Goal: Book appointment/travel/reservation

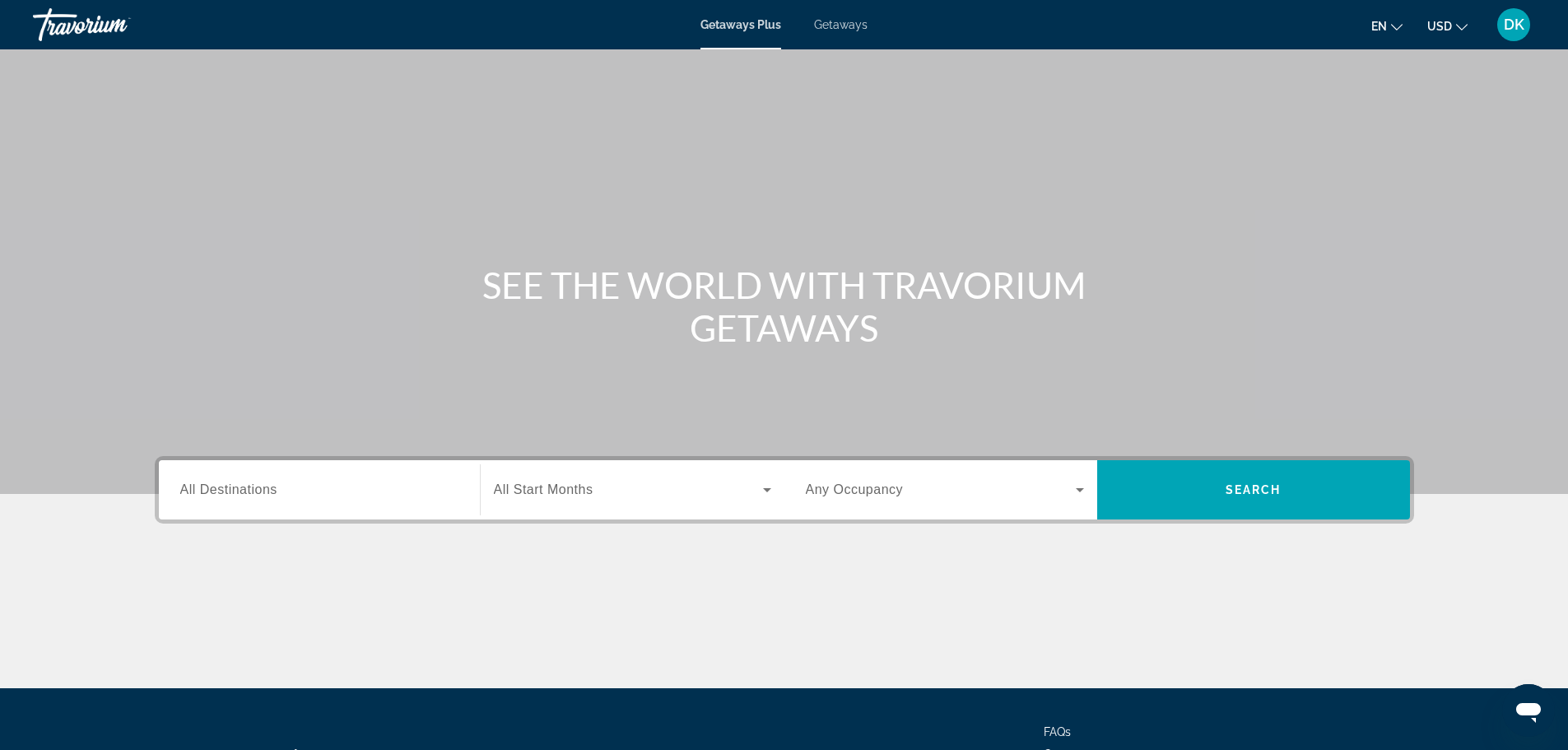
click at [280, 491] on input "Destination All Destinations" at bounding box center [319, 490] width 278 height 19
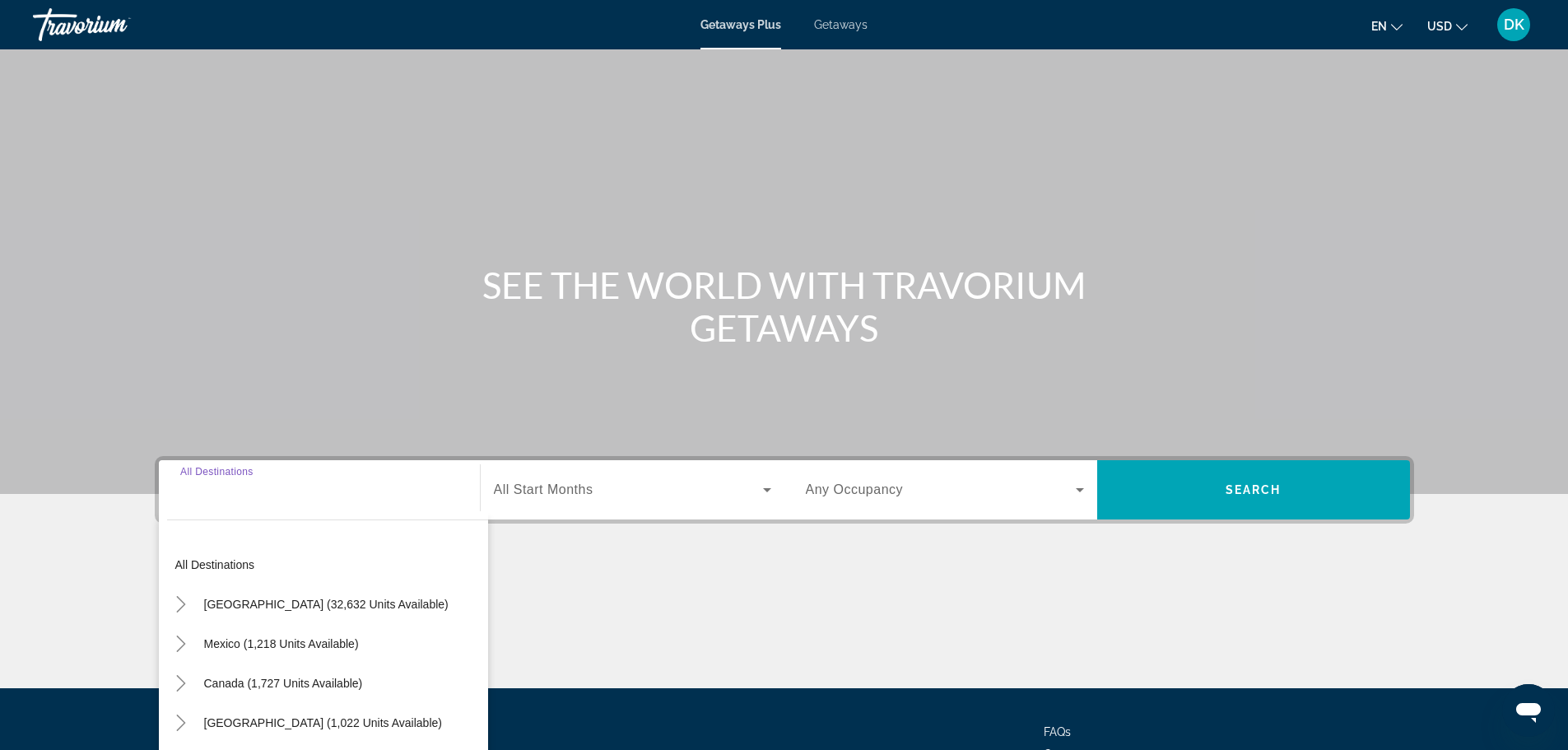
scroll to position [140, 0]
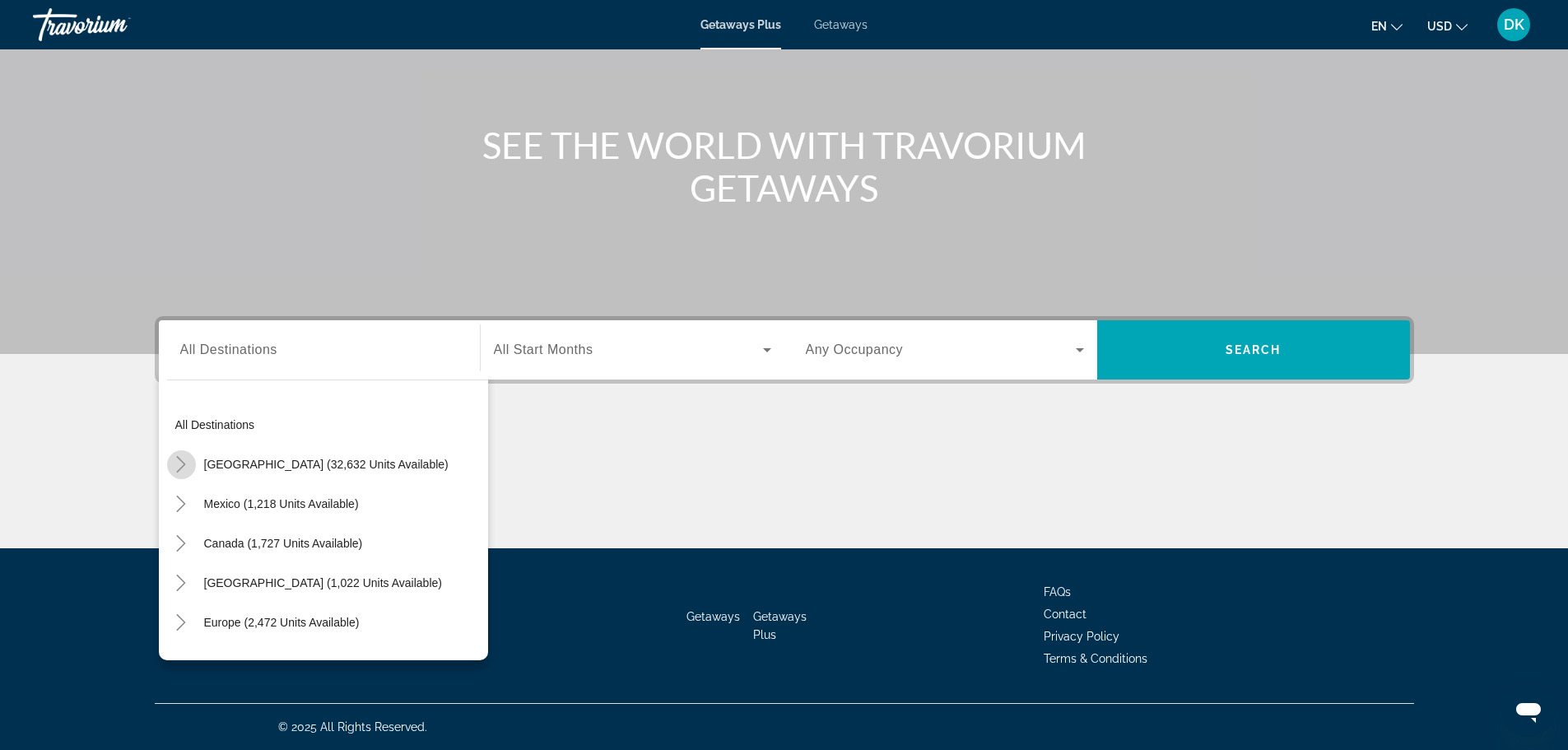
click at [184, 462] on icon "Toggle United States (32,632 units available)" at bounding box center [181, 464] width 17 height 17
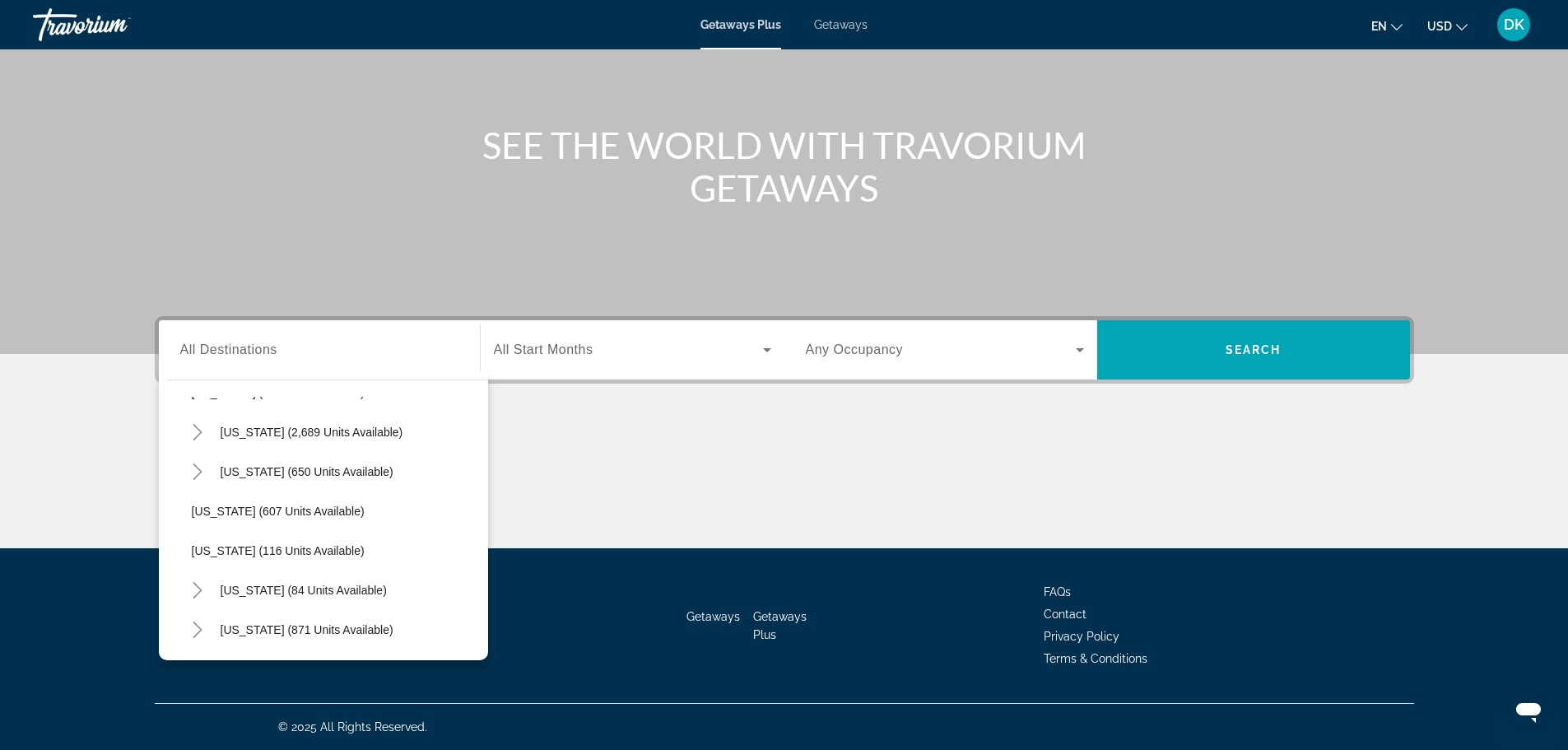
scroll to position [893, 0]
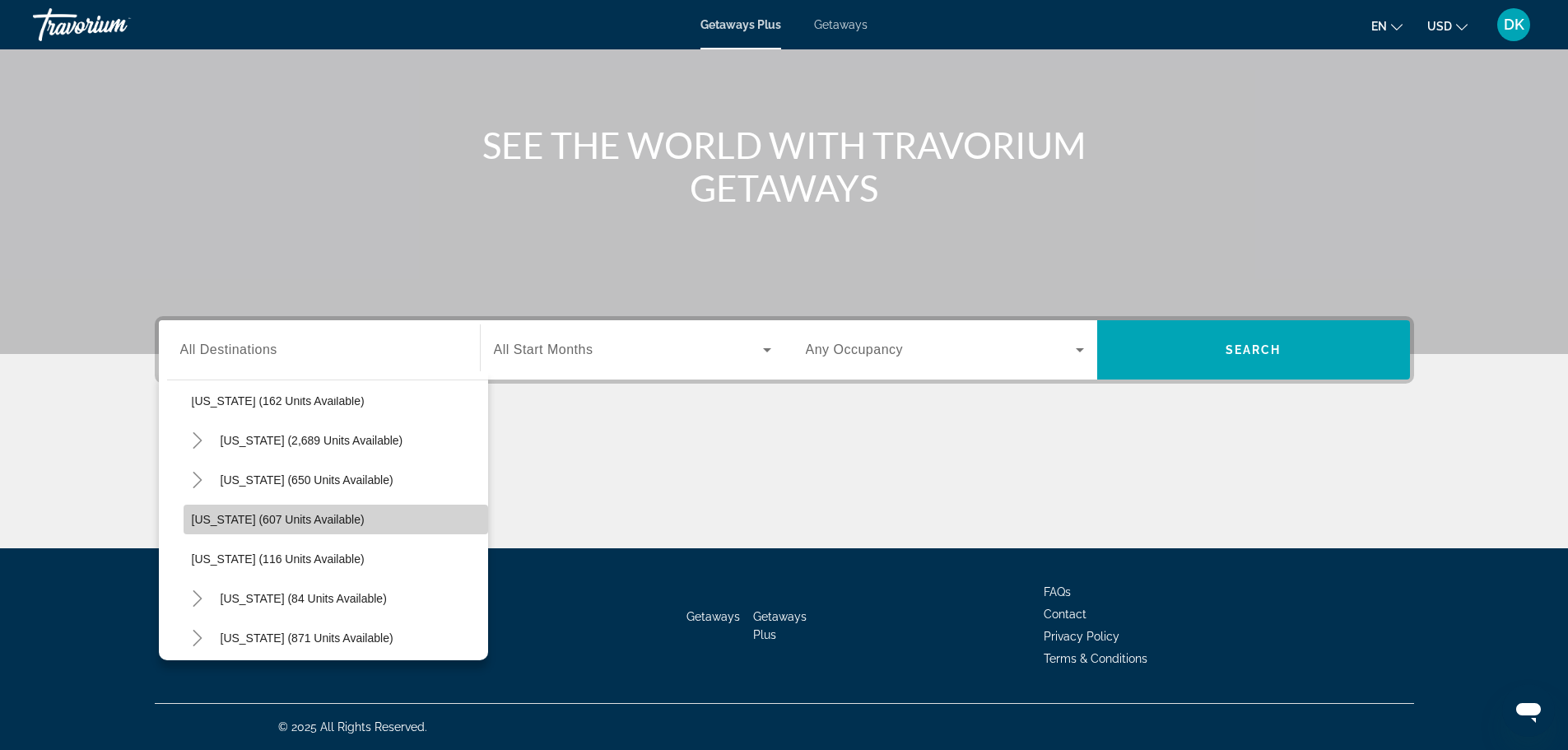
click at [339, 526] on span "Search widget" at bounding box center [336, 518] width 304 height 40
type input "**********"
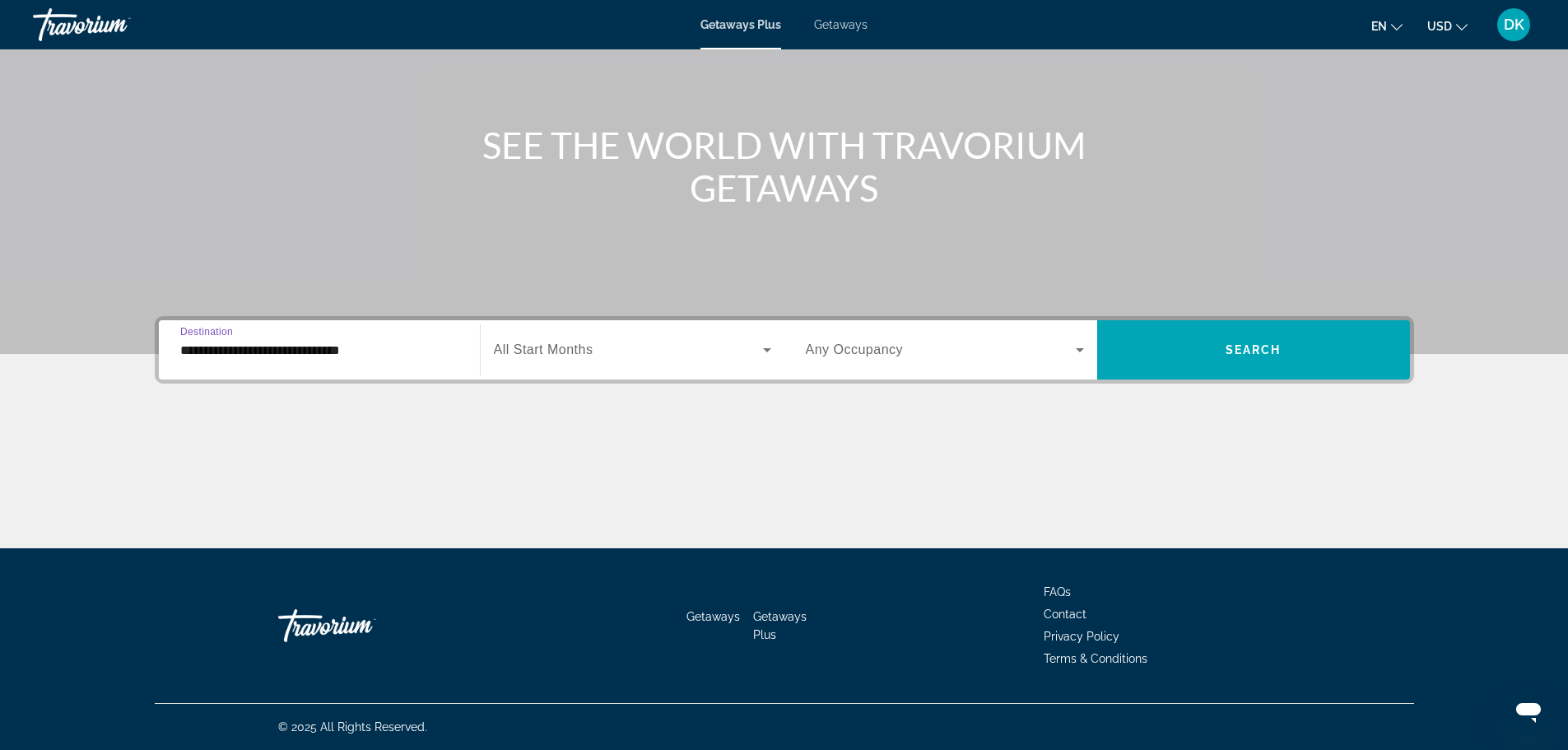
click at [575, 357] on span "Search widget" at bounding box center [628, 349] width 269 height 19
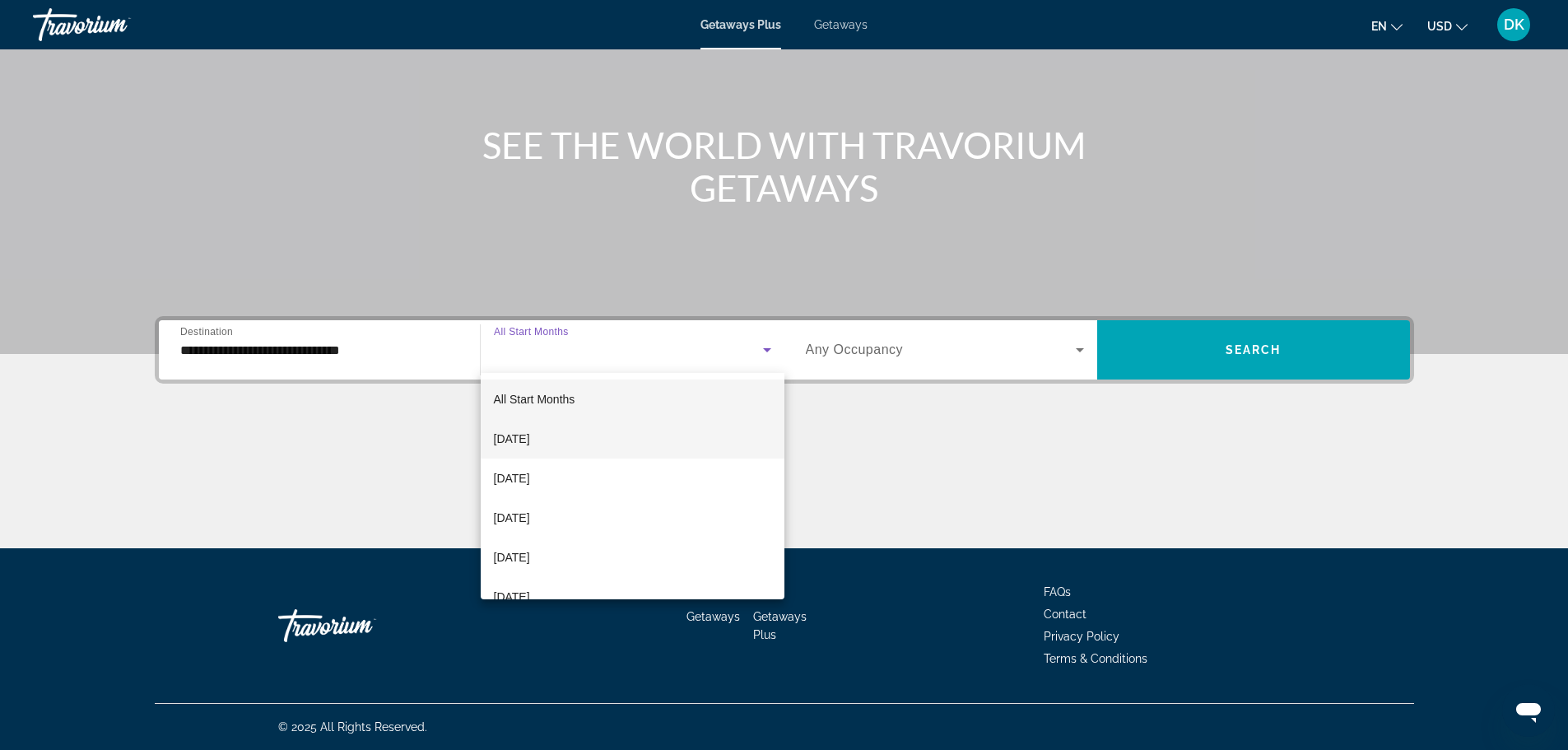
click at [530, 440] on span "[DATE]" at bounding box center [512, 439] width 36 height 19
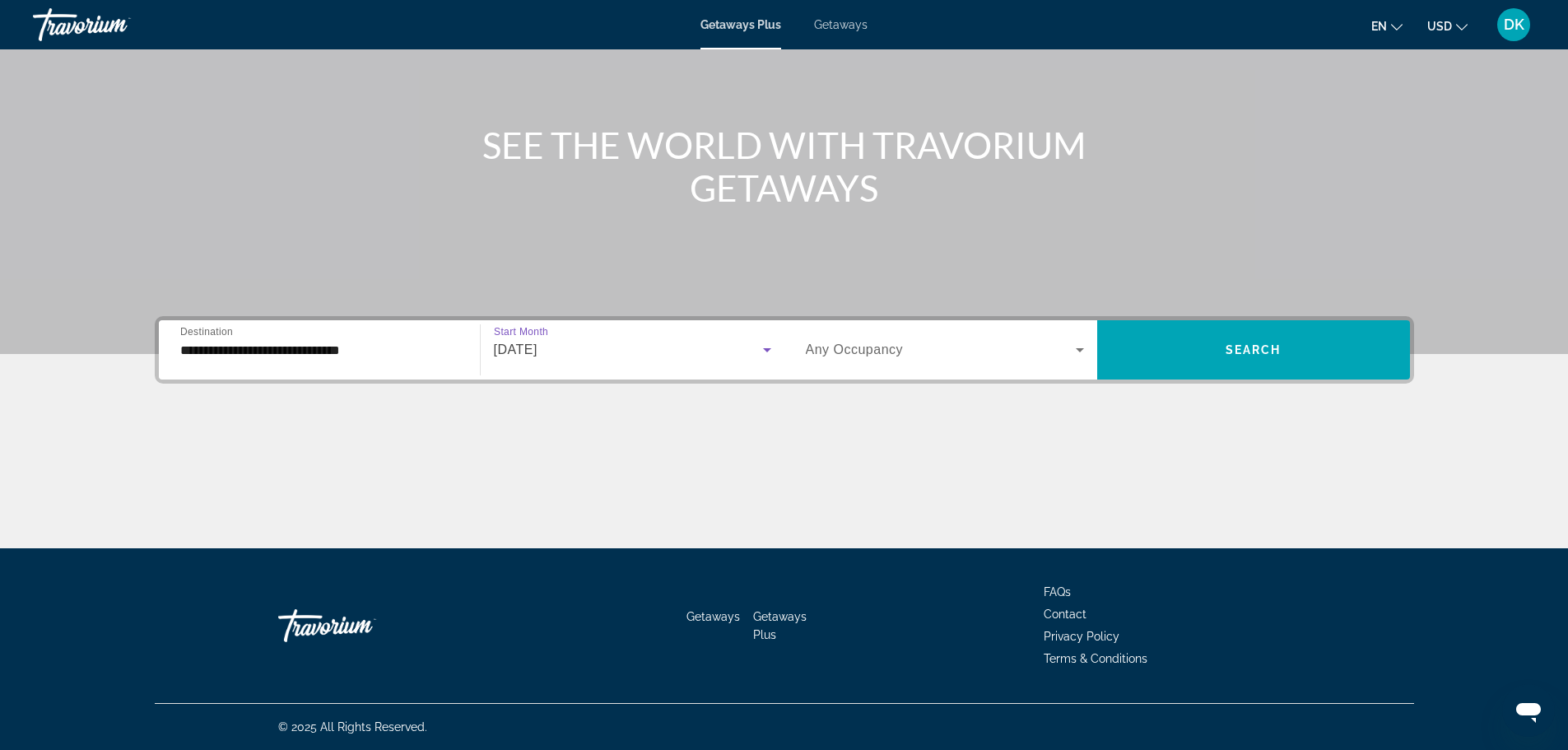
click at [537, 349] on span "[DATE]" at bounding box center [516, 349] width 44 height 14
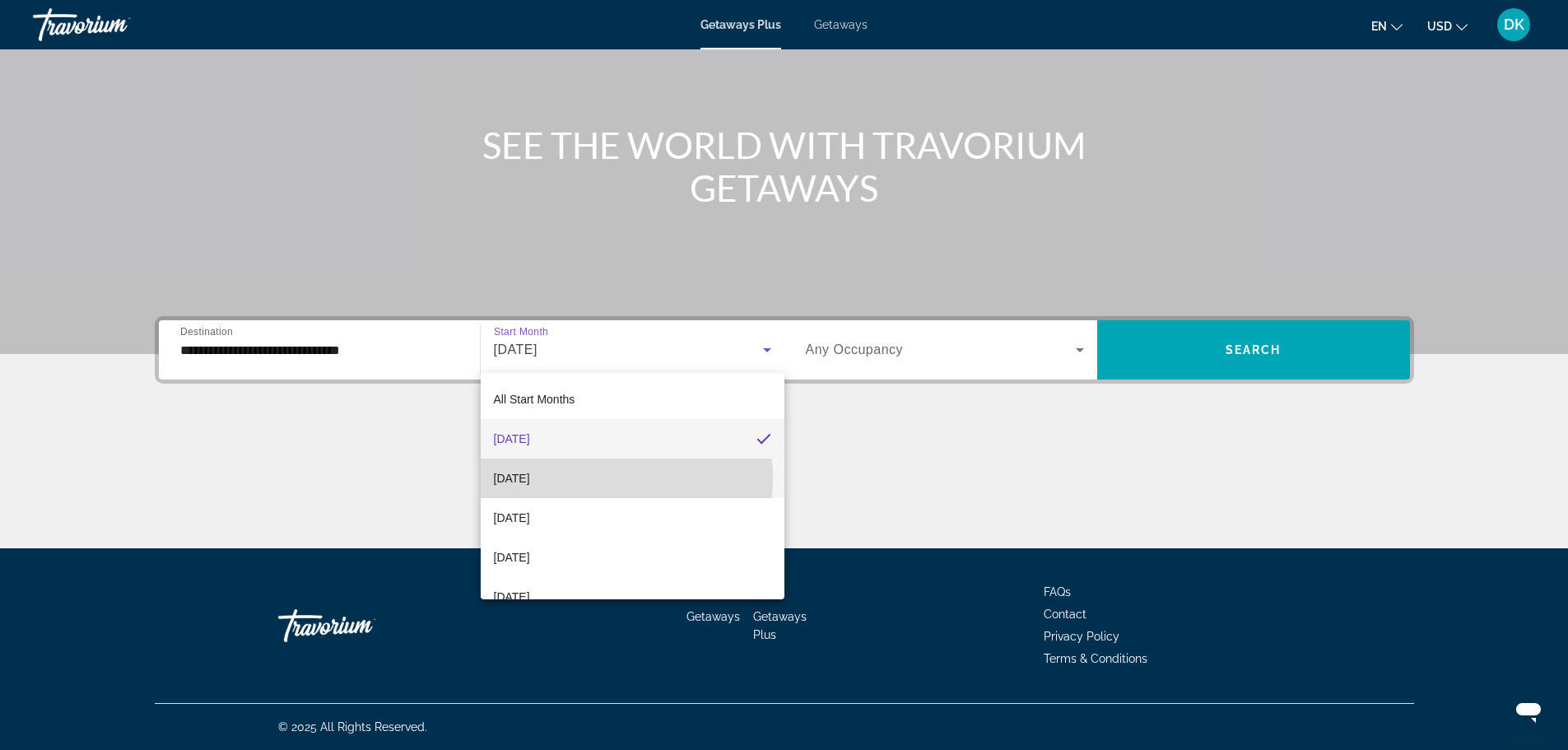
click at [595, 478] on mat-option "[DATE]" at bounding box center [632, 478] width 303 height 40
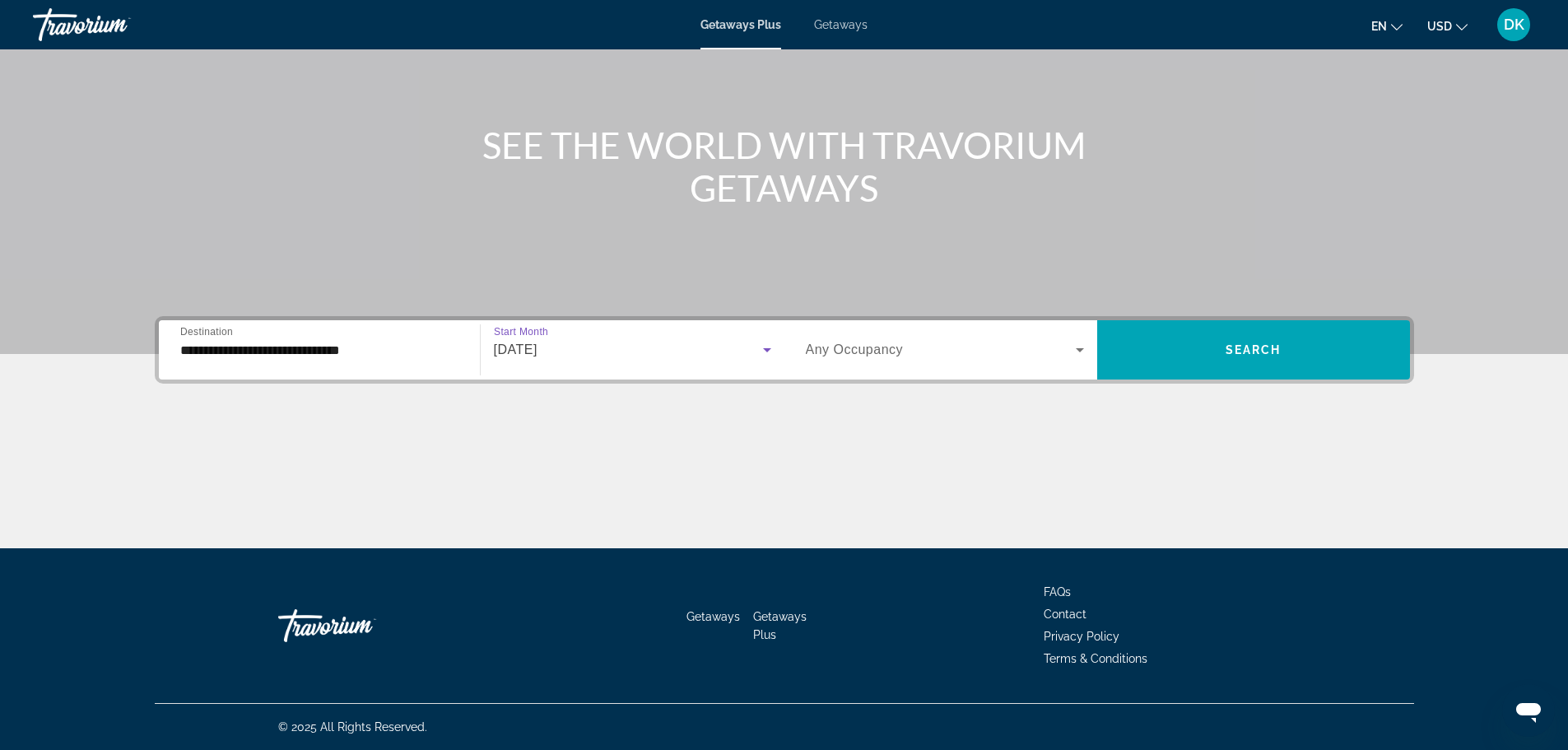
click at [1076, 351] on icon "Search widget" at bounding box center [1080, 349] width 19 height 19
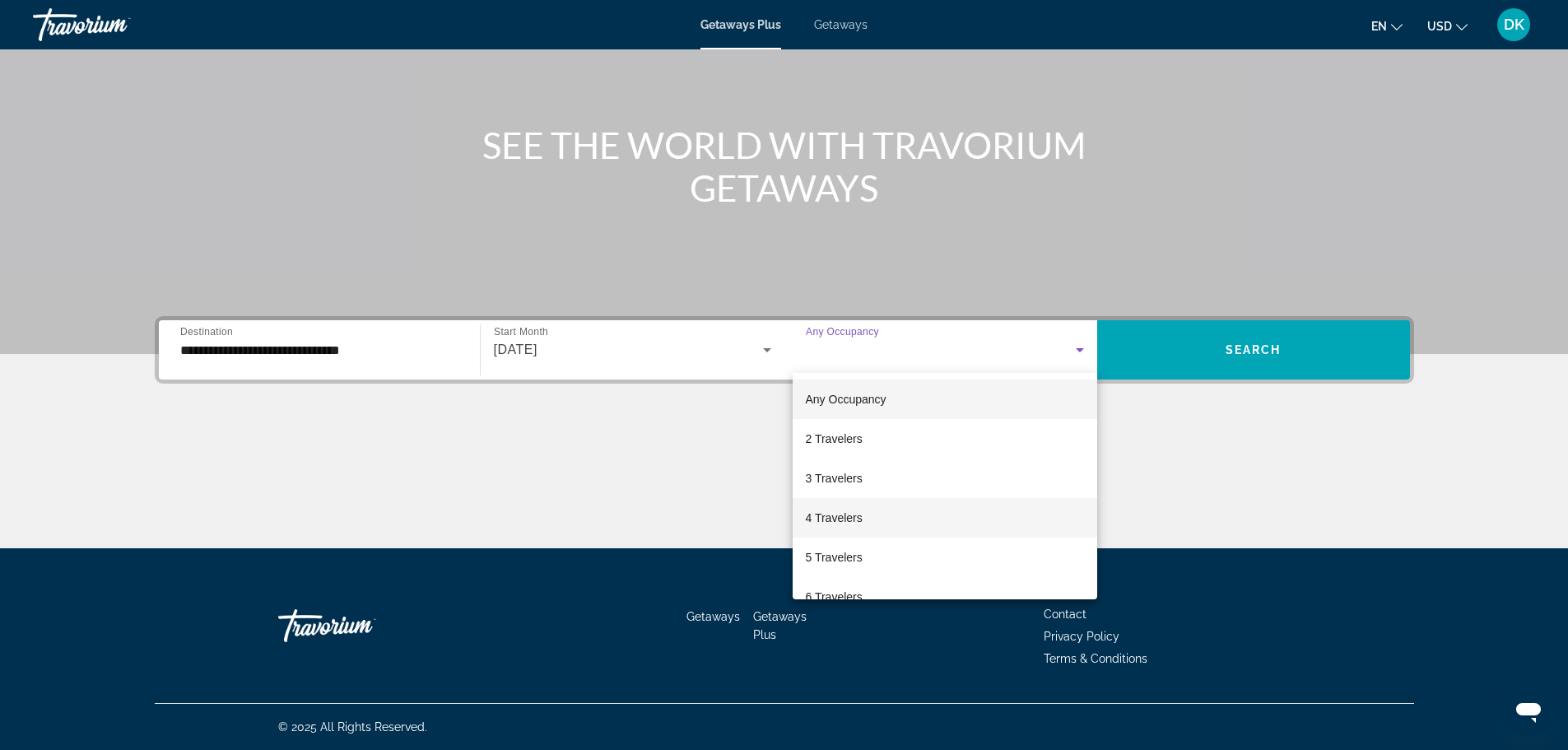
click at [866, 515] on mat-option "4 Travelers" at bounding box center [944, 518] width 304 height 40
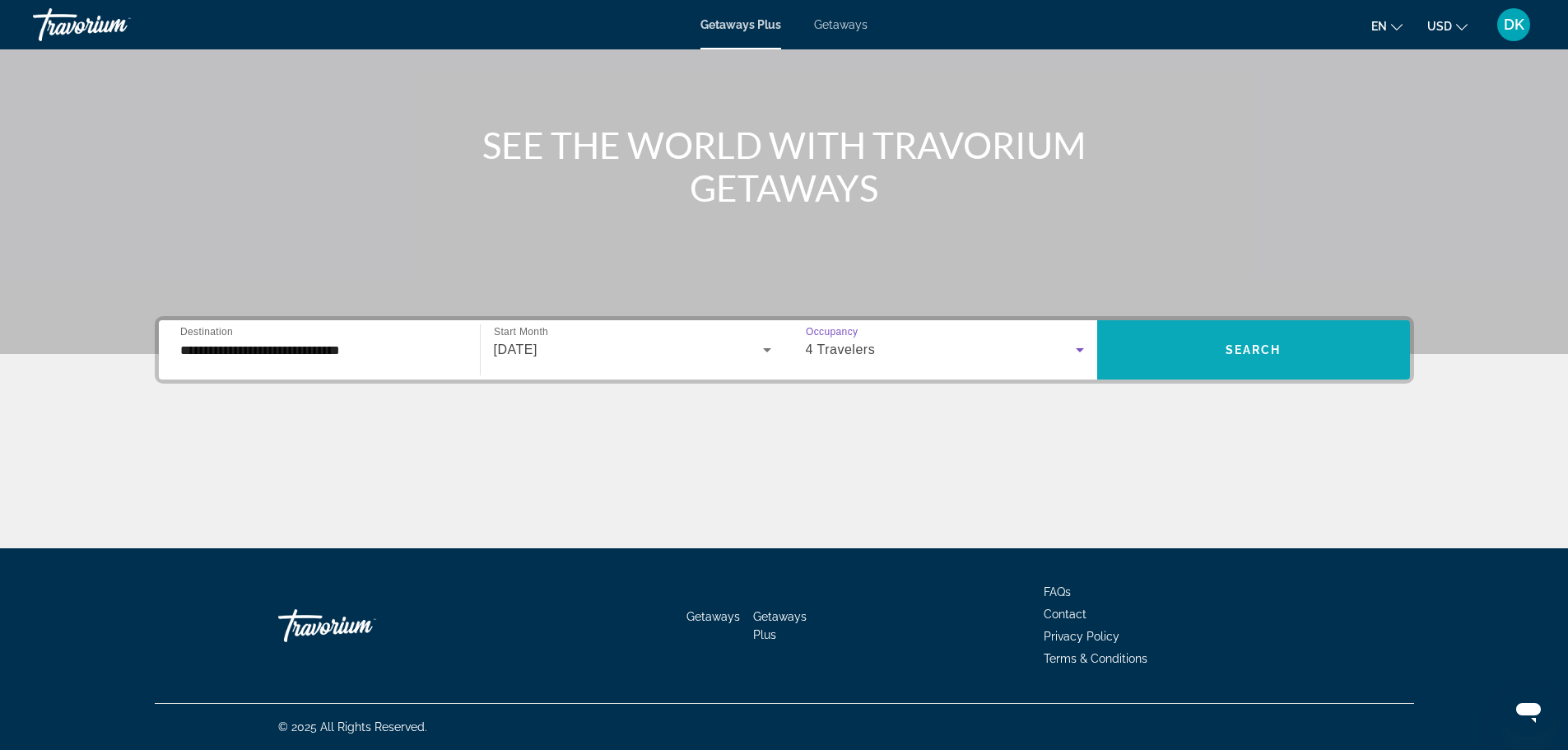
click at [1211, 348] on span "Search widget" at bounding box center [1253, 349] width 312 height 40
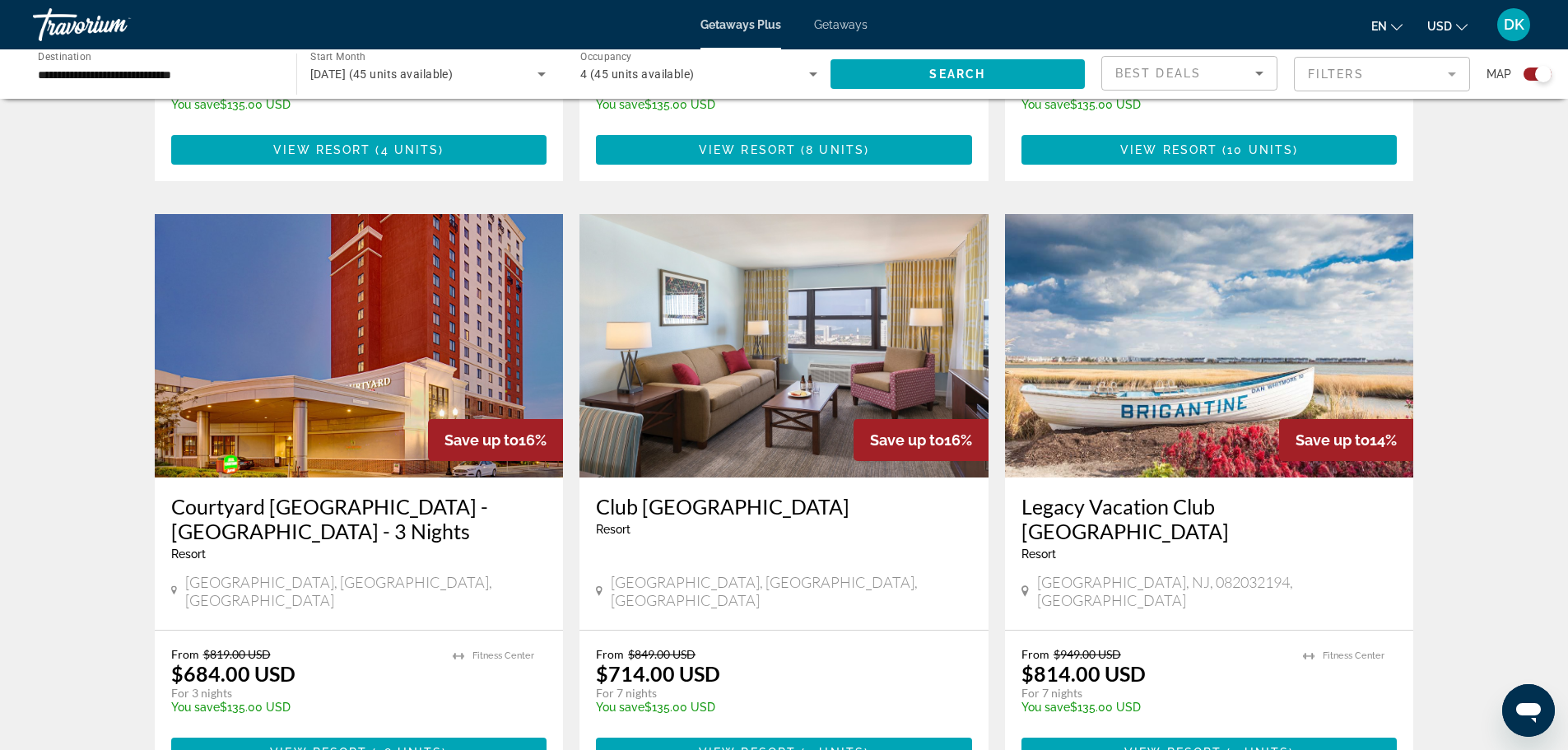
scroll to position [1082, 0]
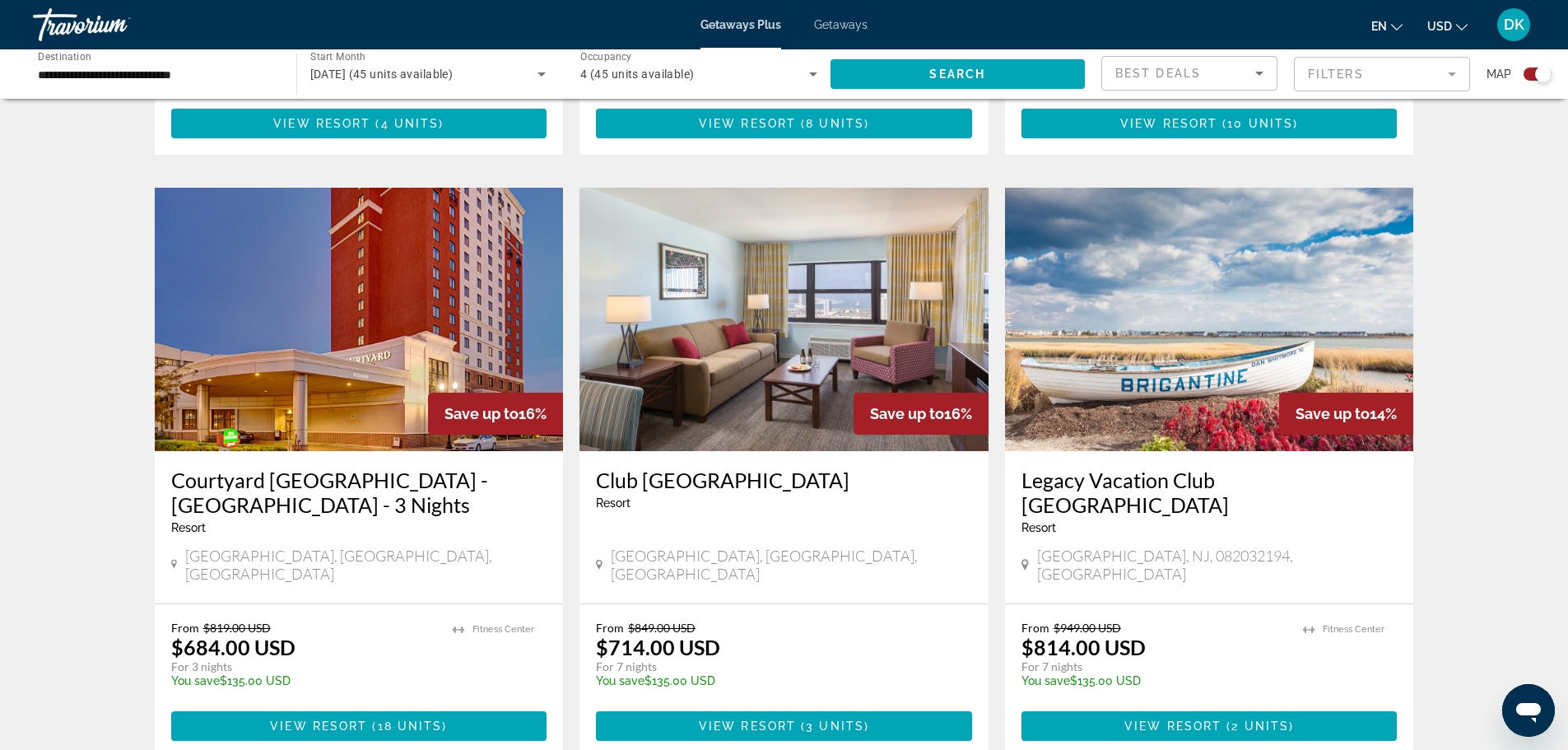
click at [1200, 331] on img "Main content" at bounding box center [1209, 319] width 409 height 264
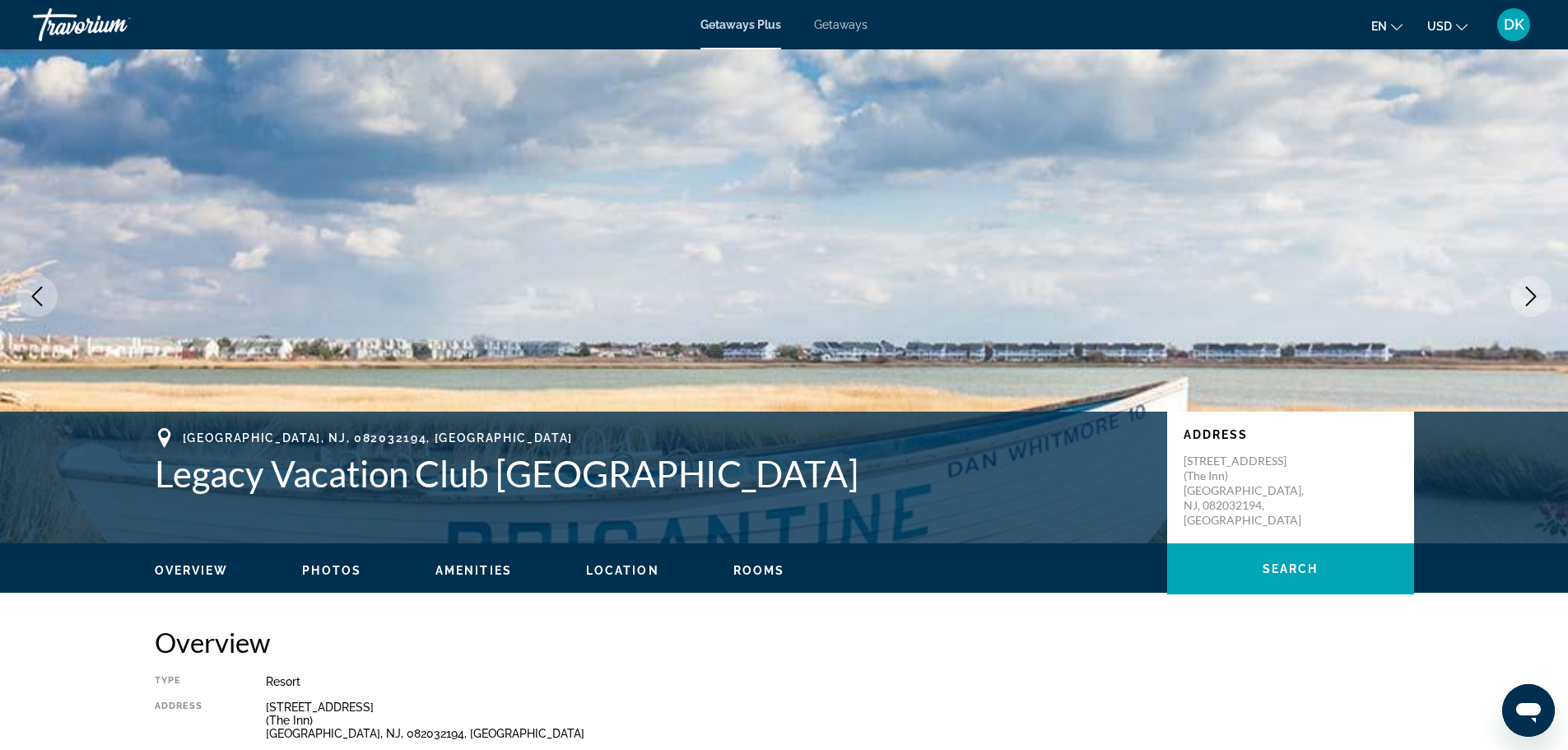
click at [1519, 293] on button "Next image" at bounding box center [1530, 296] width 41 height 41
click at [1526, 285] on button "Next image" at bounding box center [1530, 296] width 41 height 41
click at [1527, 298] on icon "Next image" at bounding box center [1530, 296] width 19 height 19
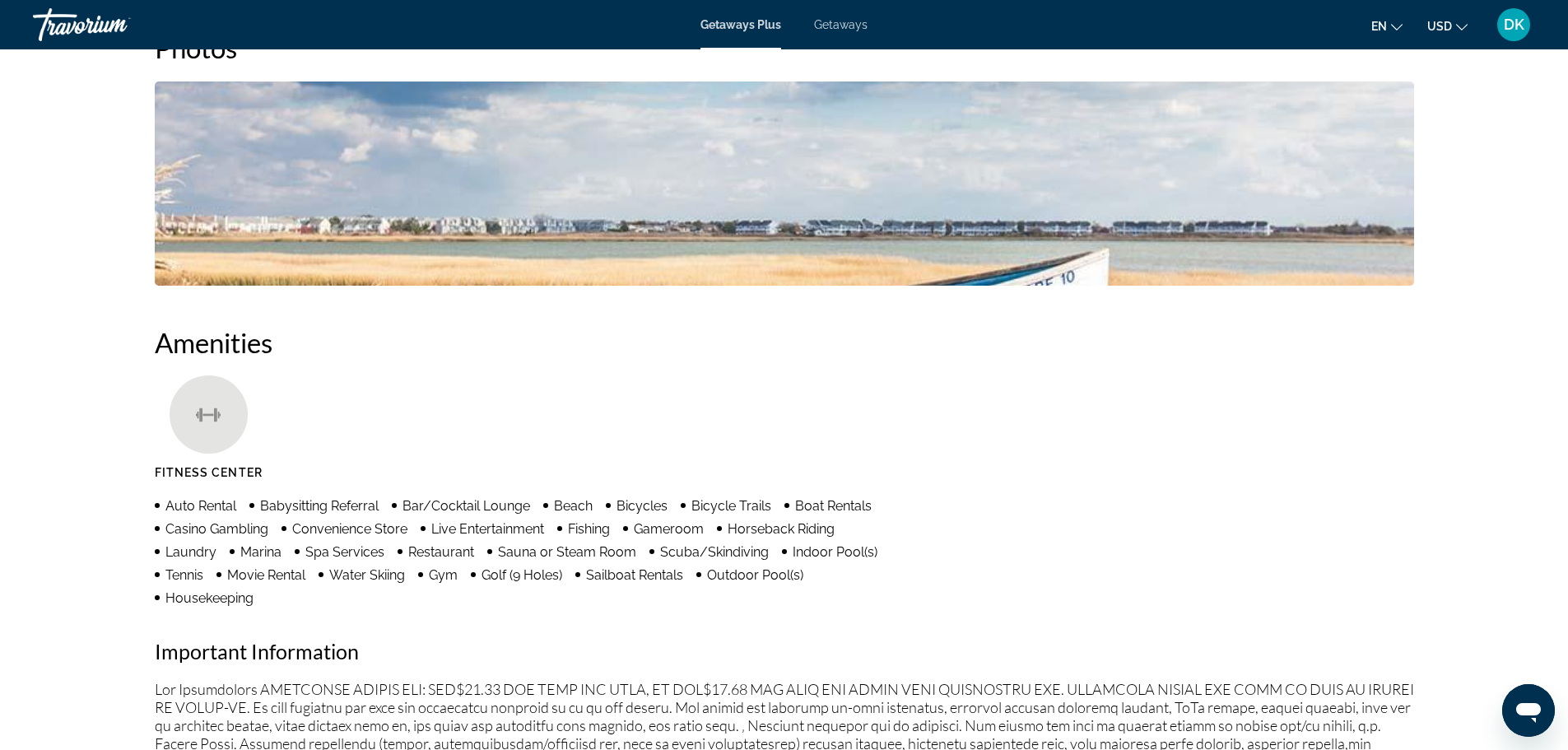
scroll to position [757, 0]
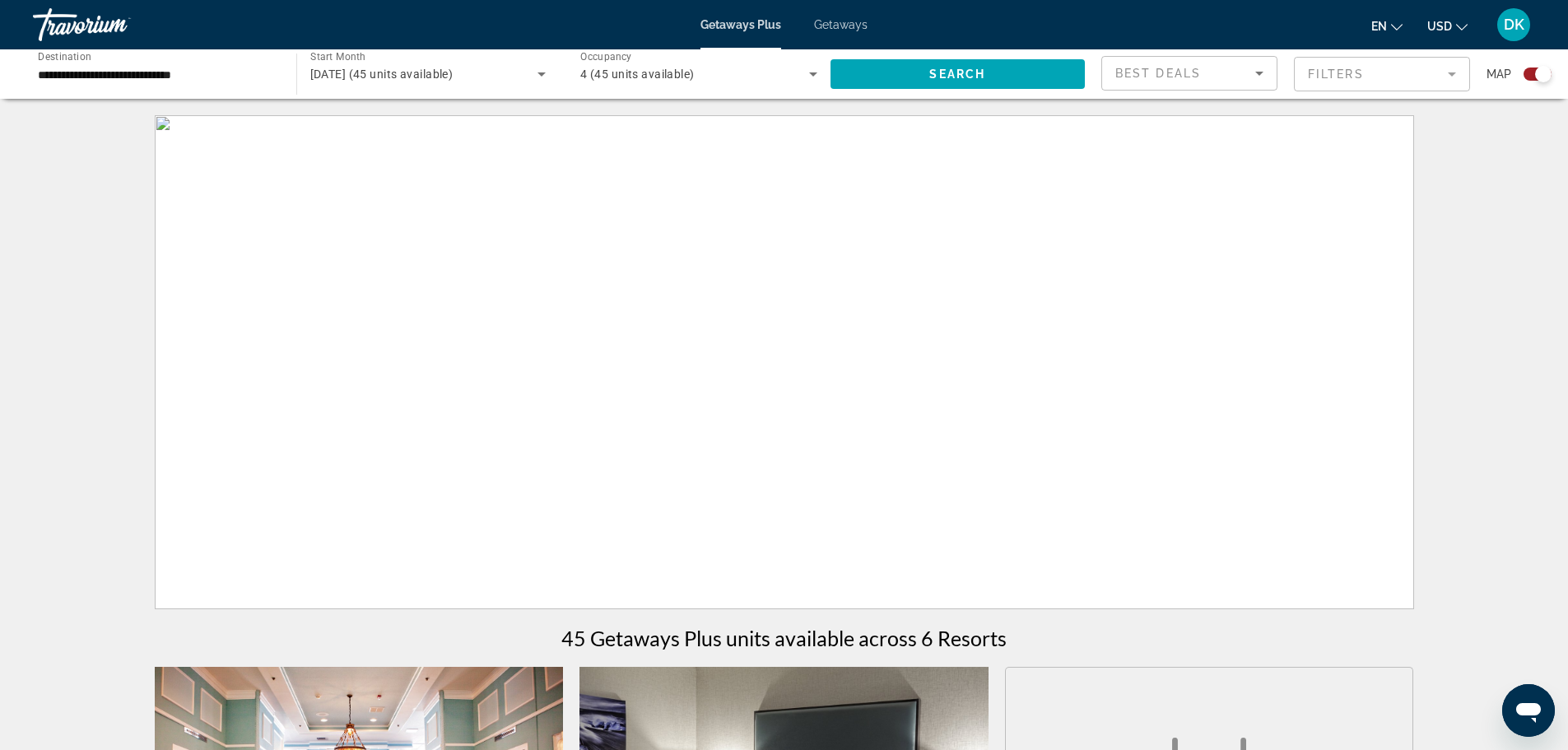
click at [745, 30] on span "Getaways Plus" at bounding box center [740, 25] width 81 height 14
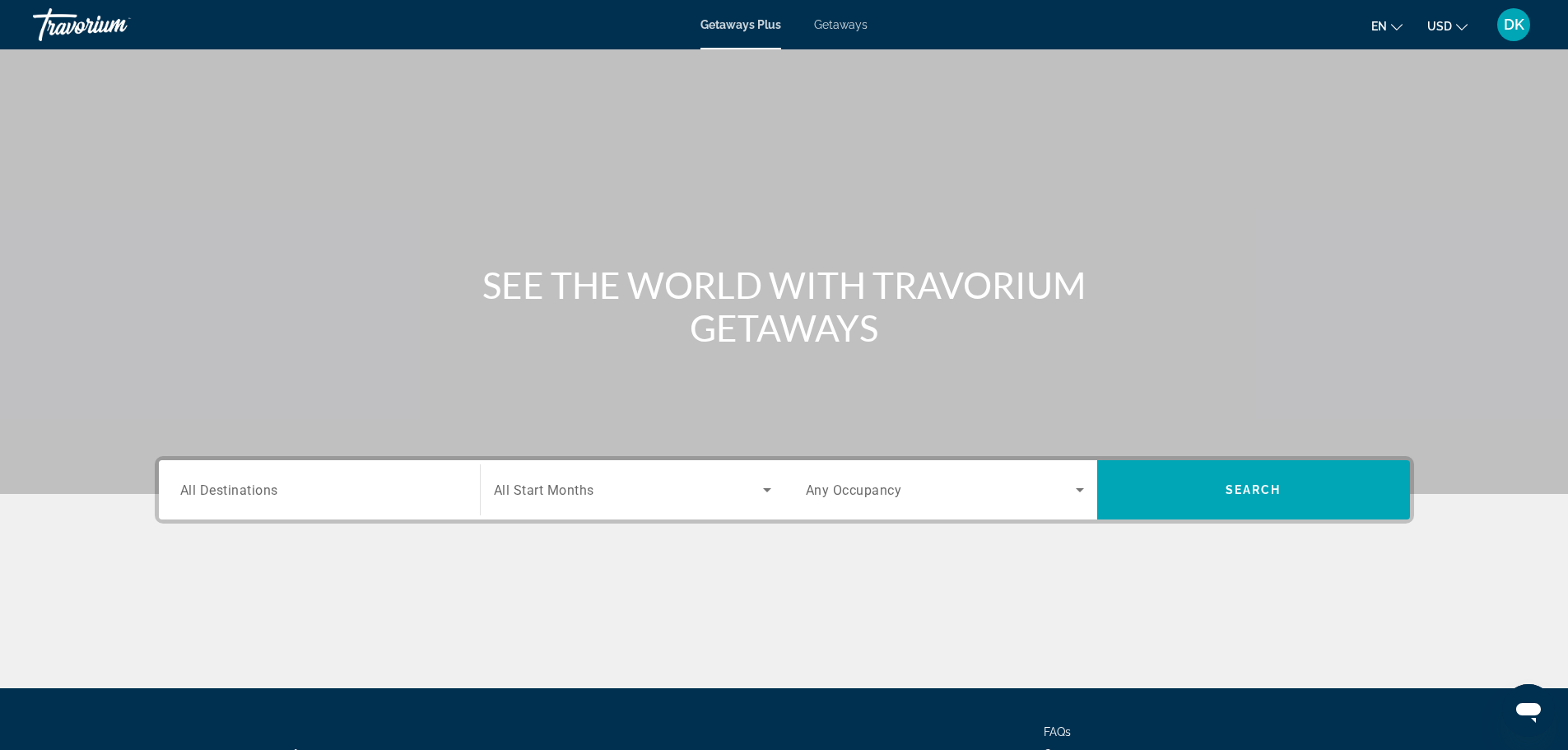
click at [248, 490] on span "All Destinations" at bounding box center [229, 489] width 98 height 16
click at [248, 490] on input "Destination All Destinations" at bounding box center [319, 490] width 278 height 19
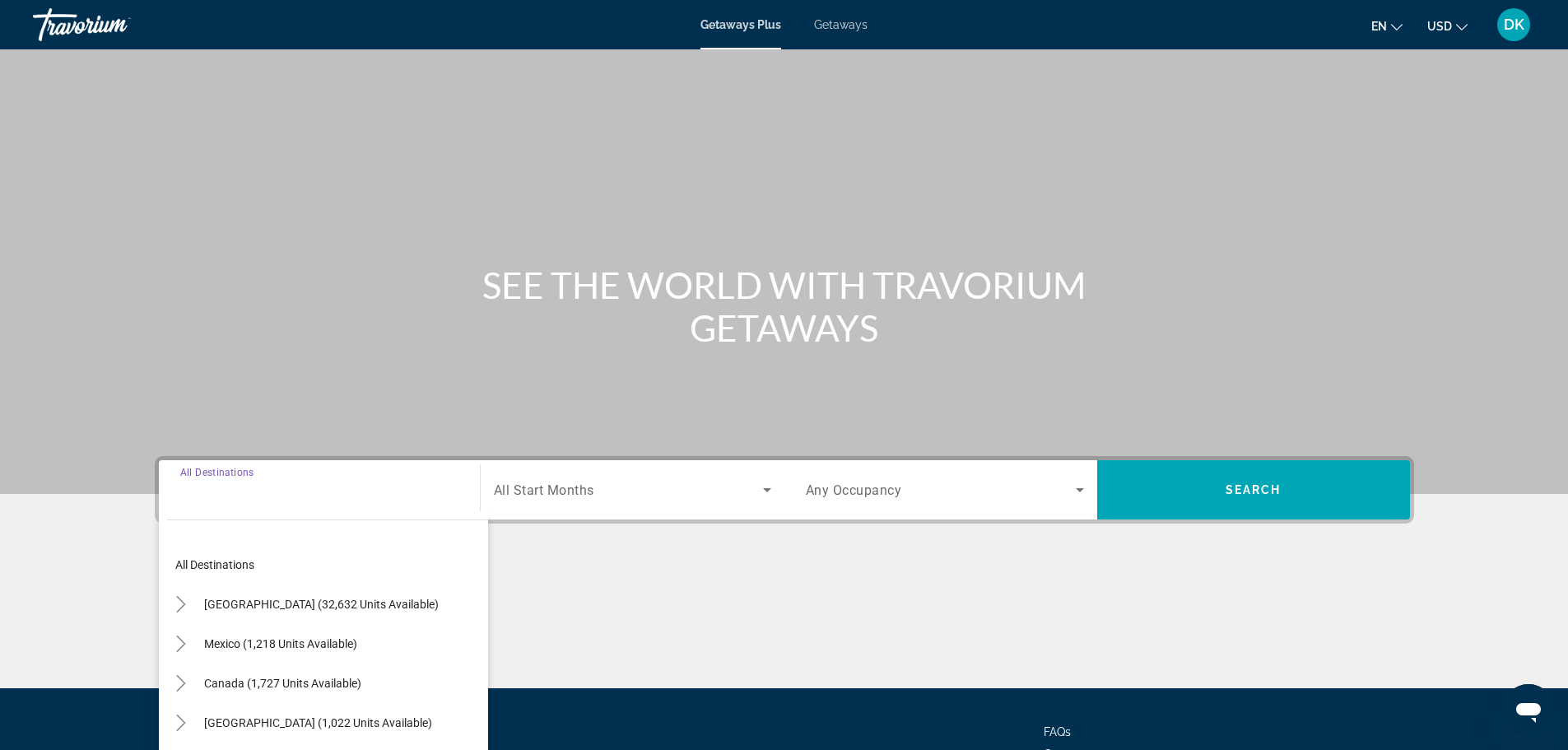
scroll to position [140, 0]
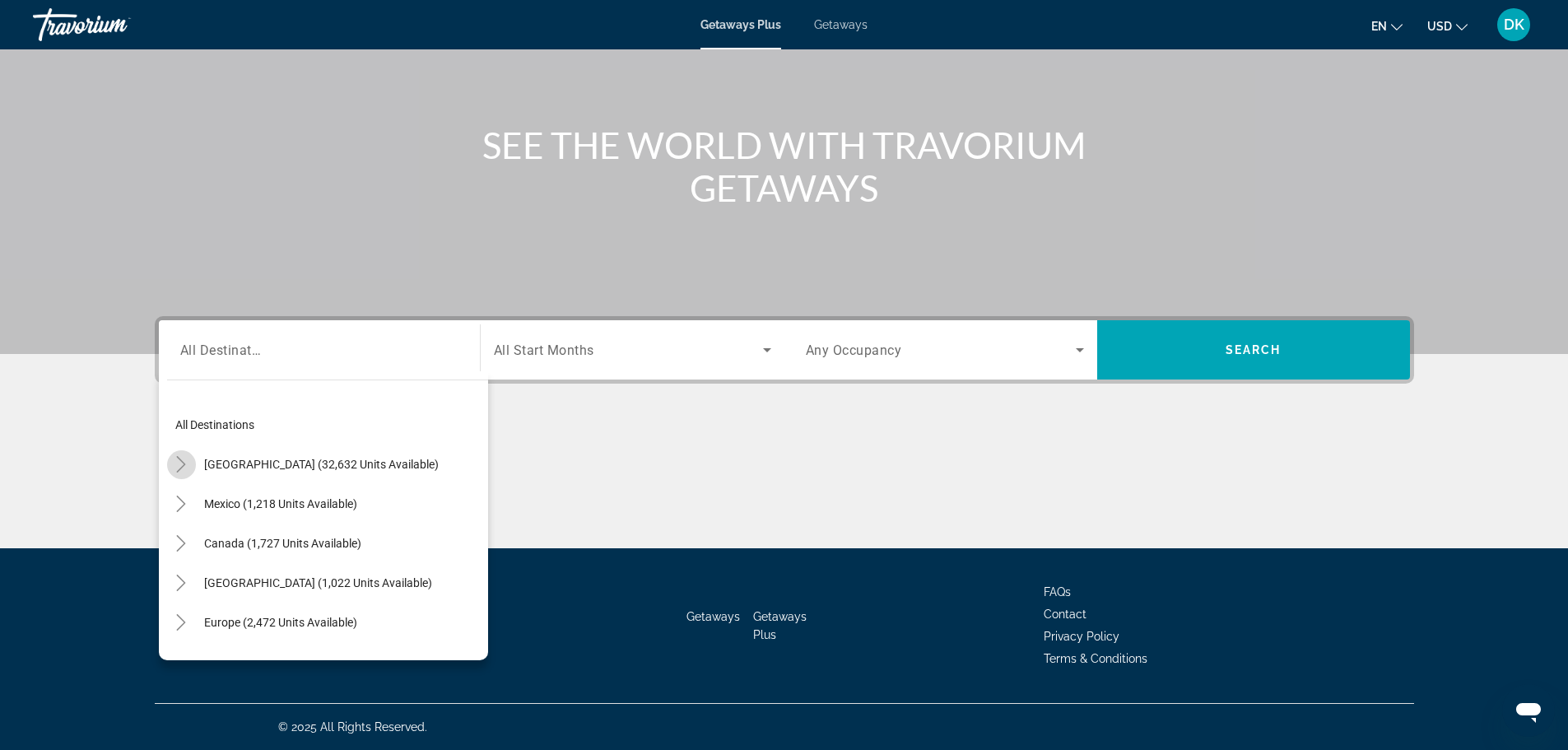
click at [184, 468] on icon "Toggle United States (32,632 units available)" at bounding box center [181, 464] width 17 height 17
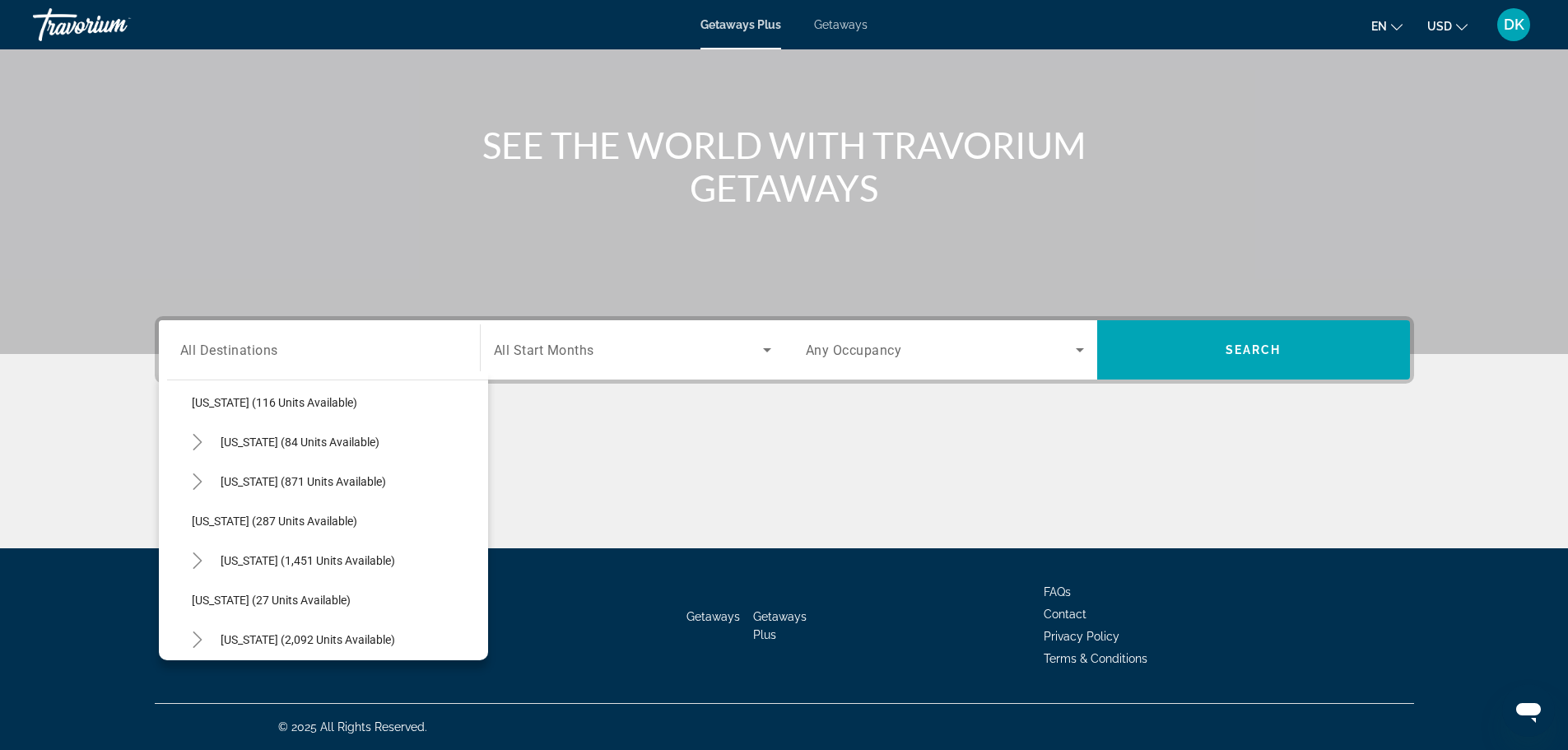
scroll to position [1056, 0]
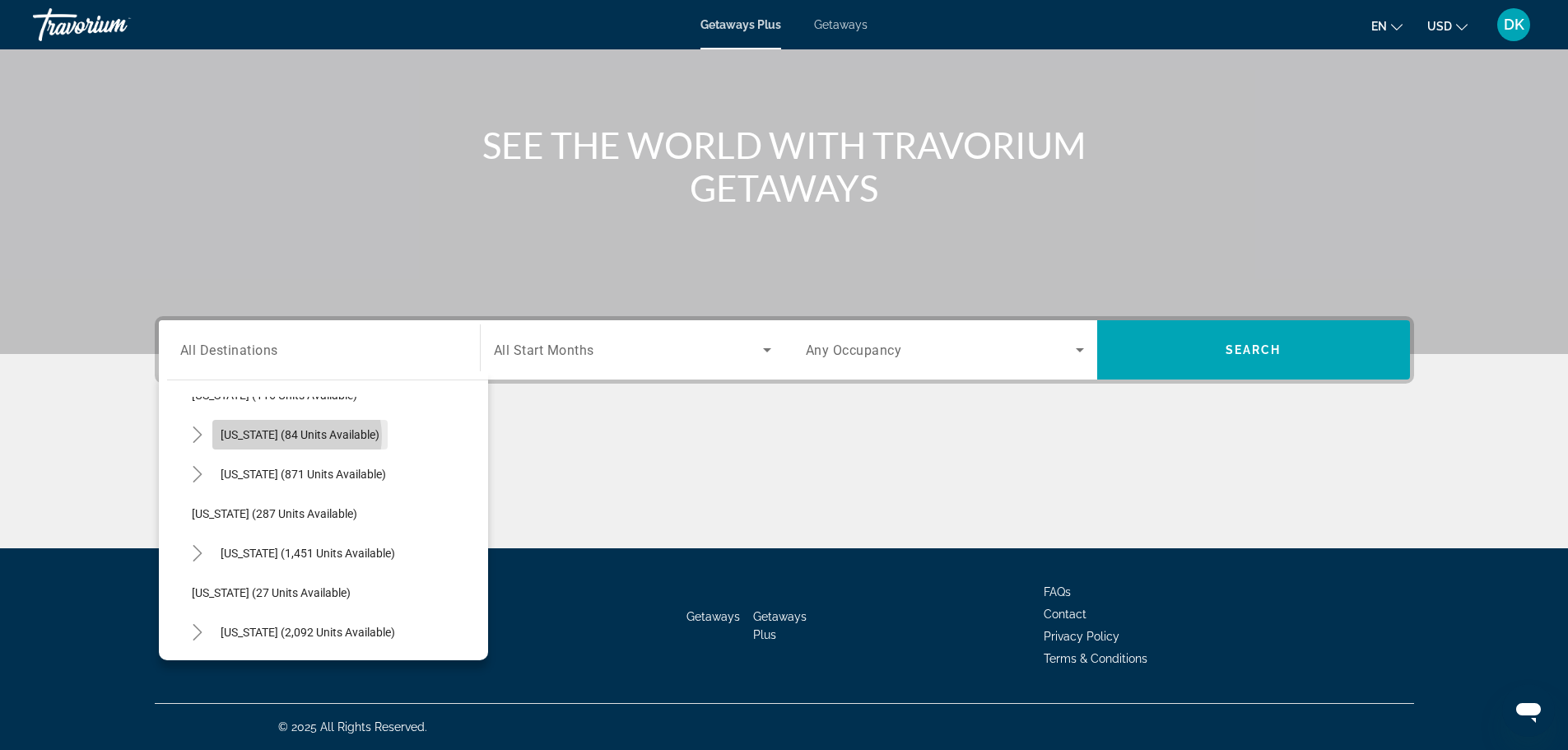
click at [297, 436] on span "[US_STATE] (84 units available)" at bounding box center [300, 435] width 159 height 14
type input "**********"
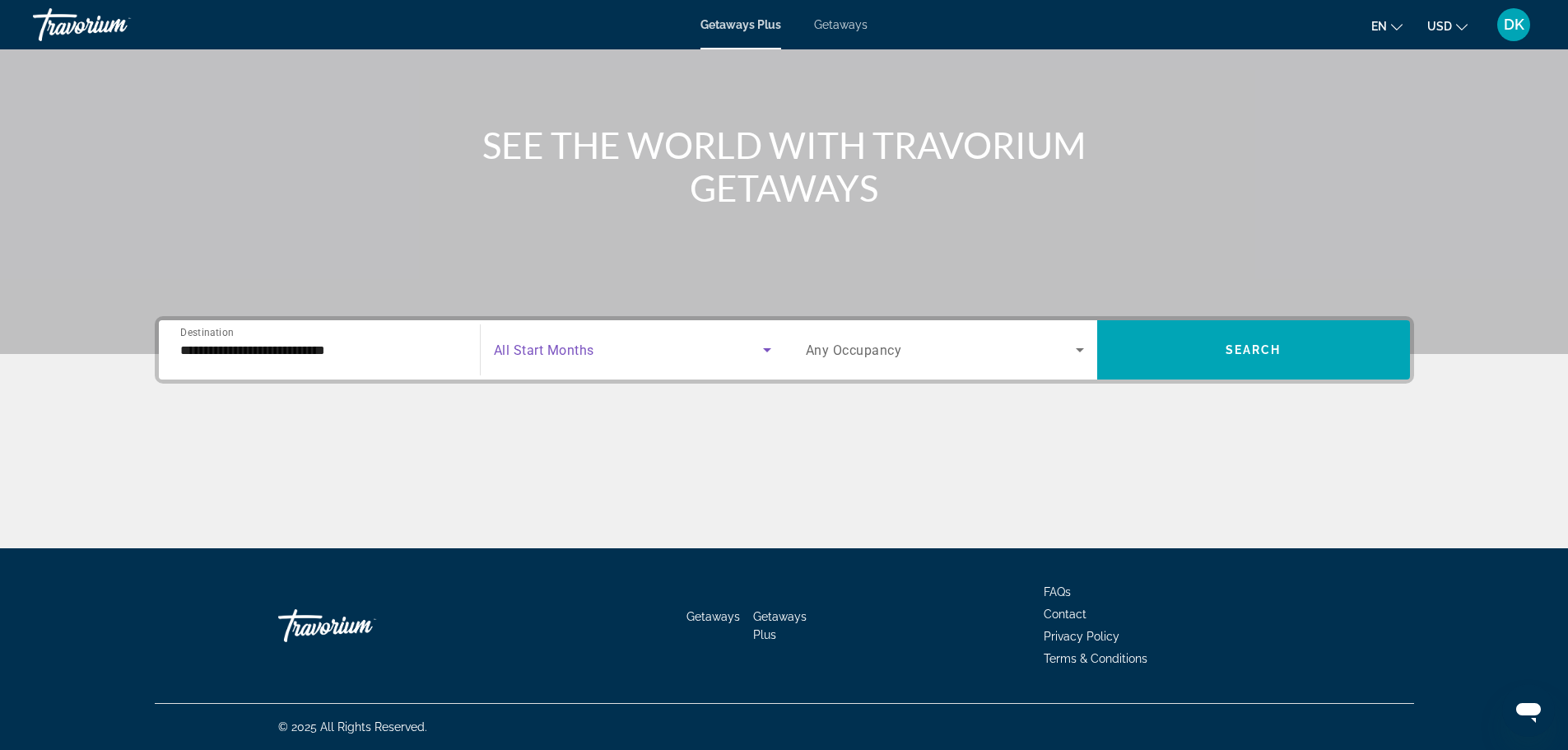
click at [774, 354] on icon "Search widget" at bounding box center [766, 349] width 19 height 19
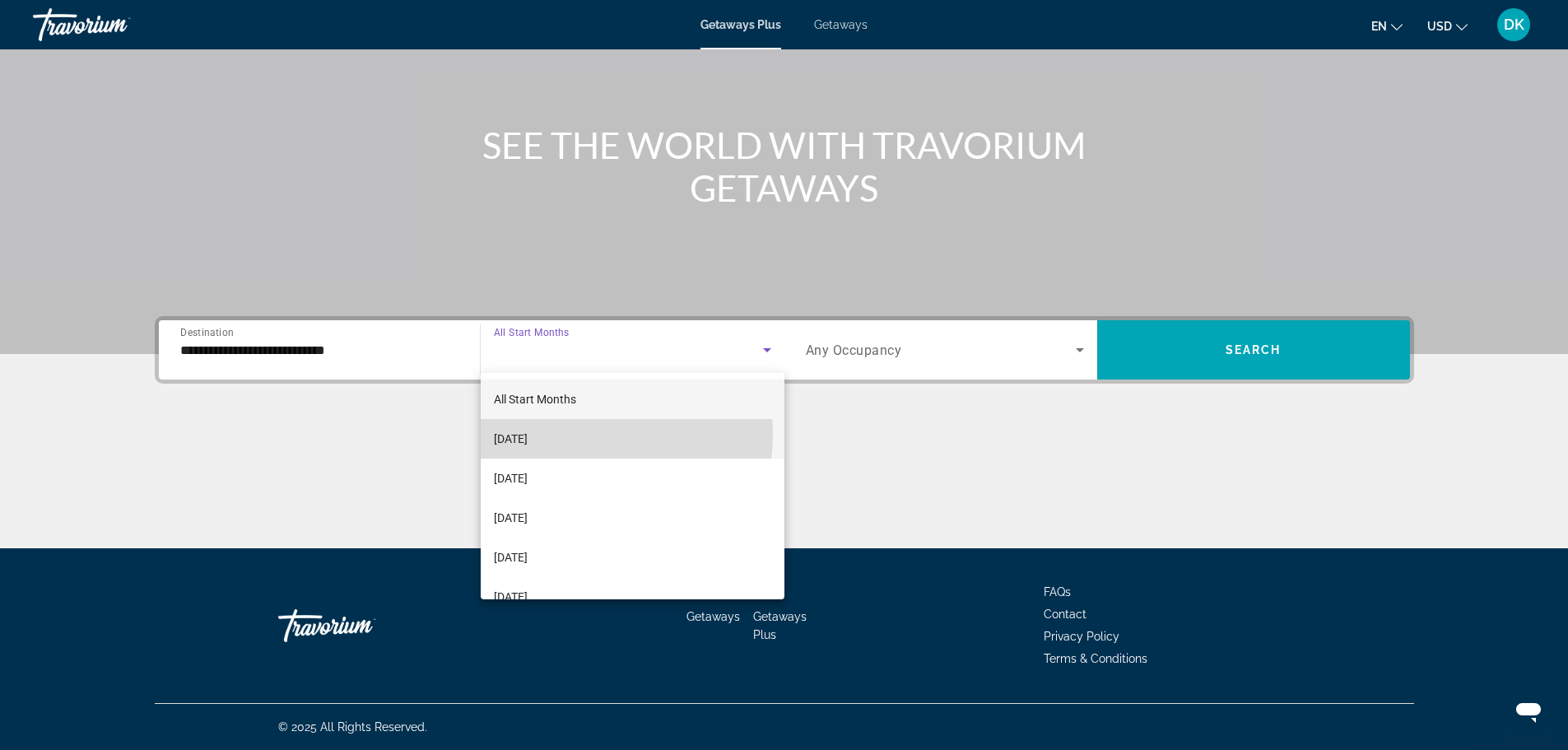
click at [527, 434] on span "[DATE]" at bounding box center [511, 439] width 34 height 19
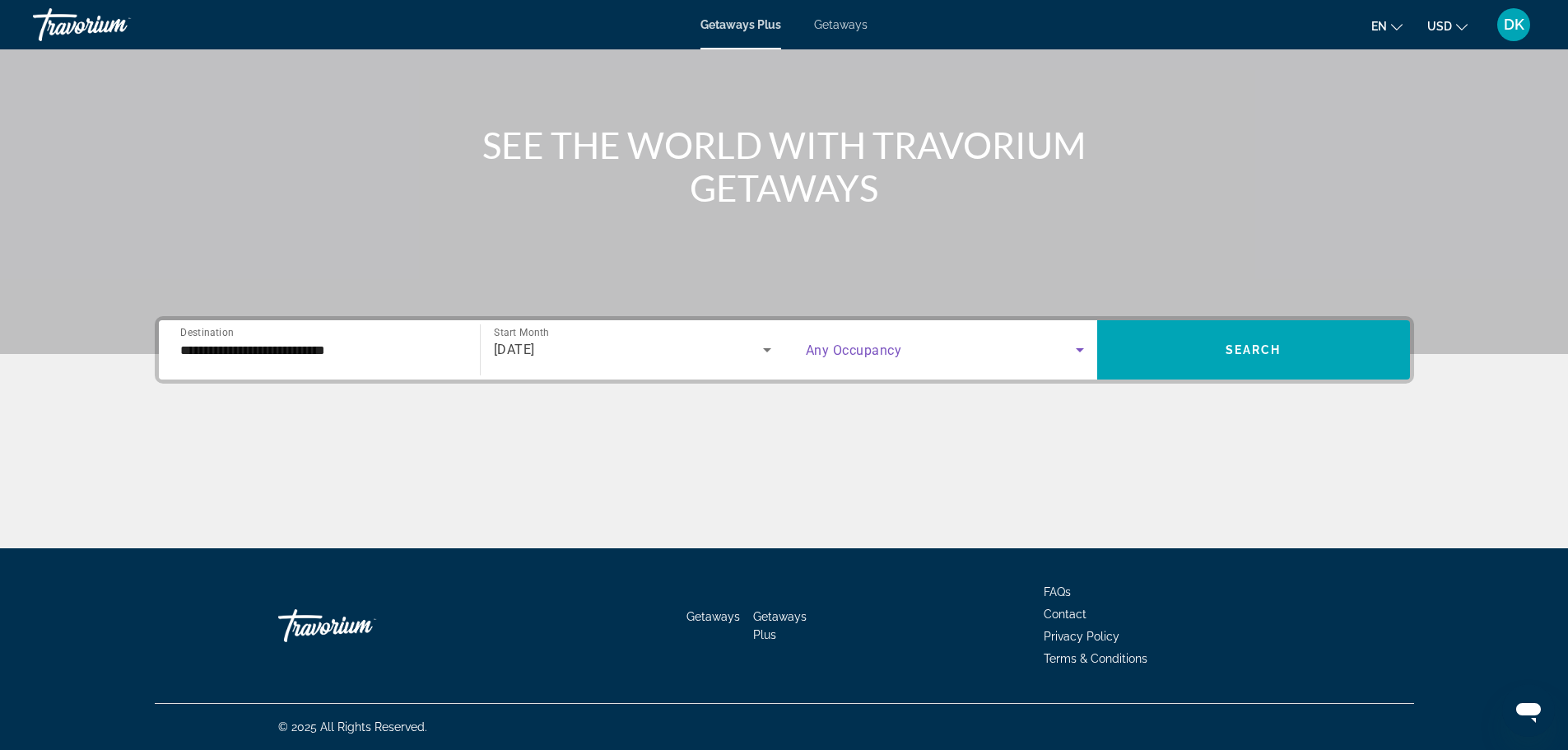
click at [1068, 358] on span "Search widget" at bounding box center [940, 349] width 269 height 19
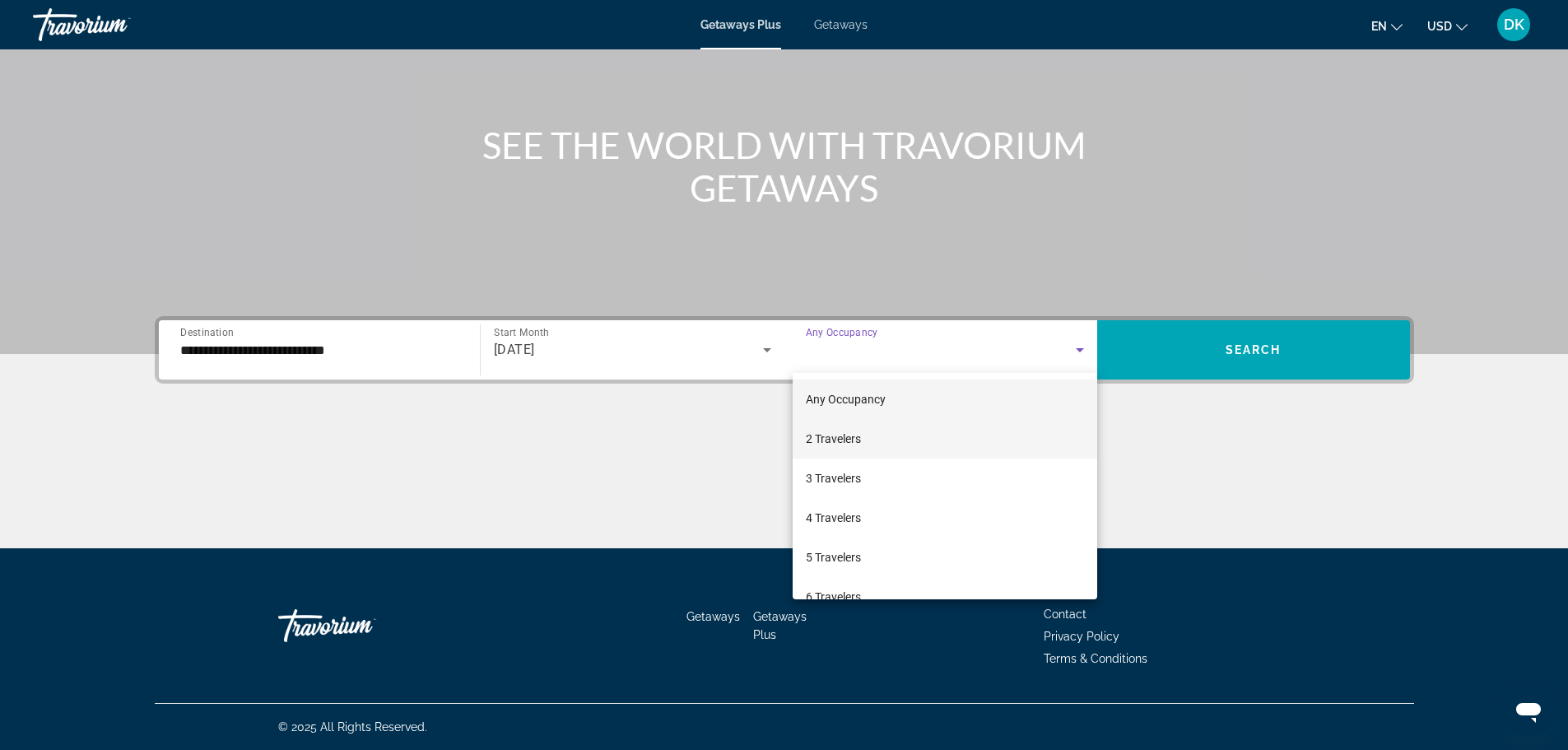
click at [863, 441] on mat-option "2 Travelers" at bounding box center [944, 439] width 304 height 40
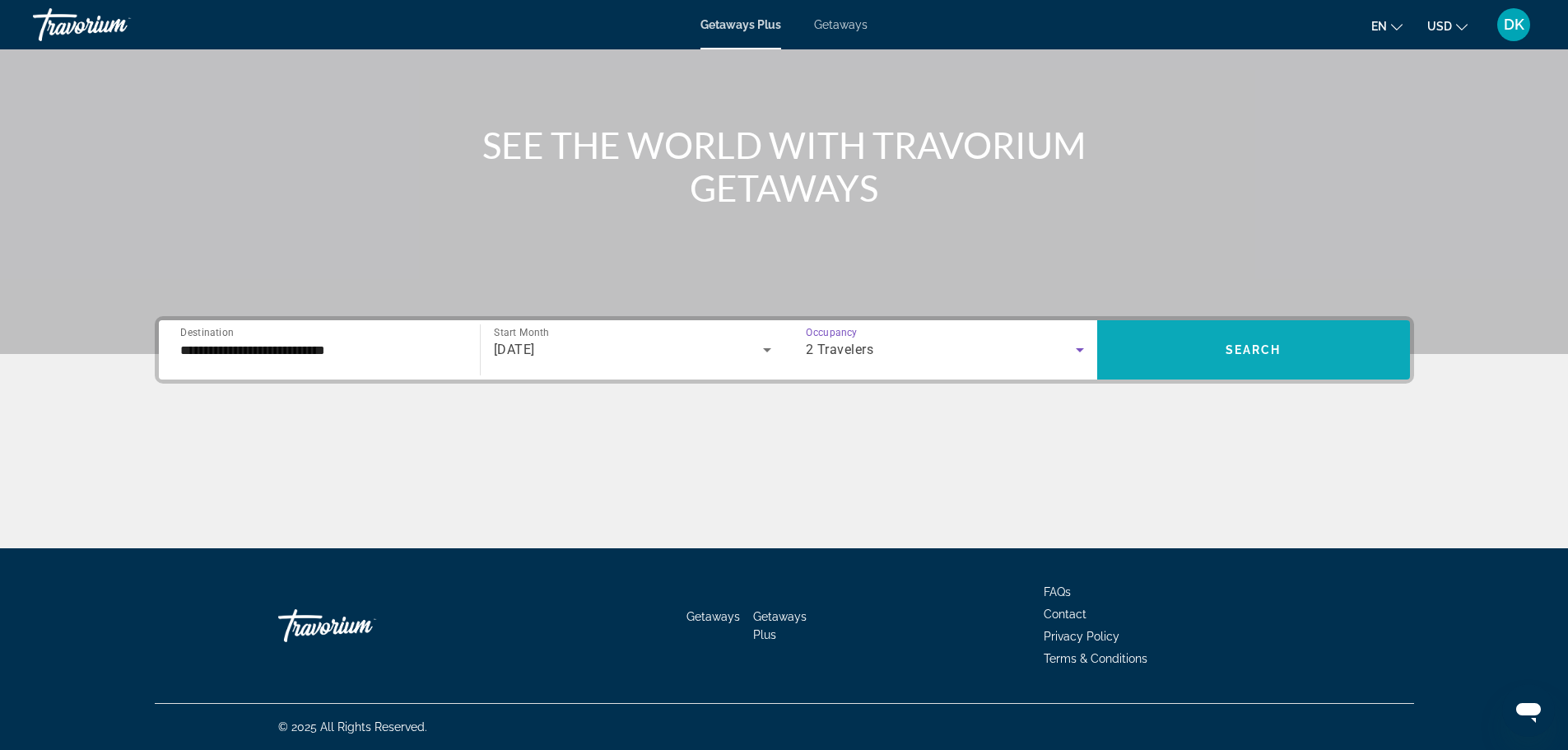
click at [1196, 362] on span "Search widget" at bounding box center [1253, 349] width 312 height 40
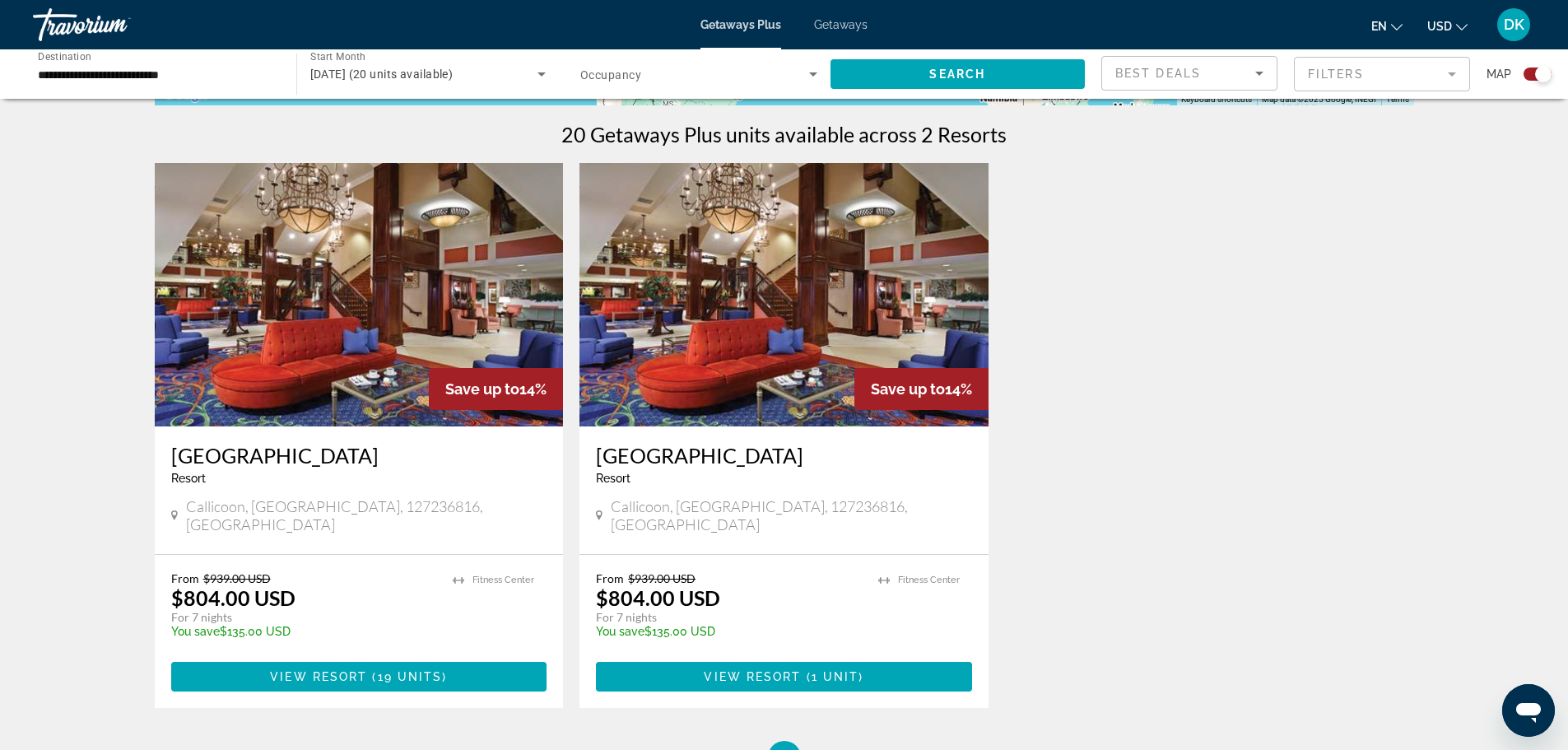
scroll to position [502, 0]
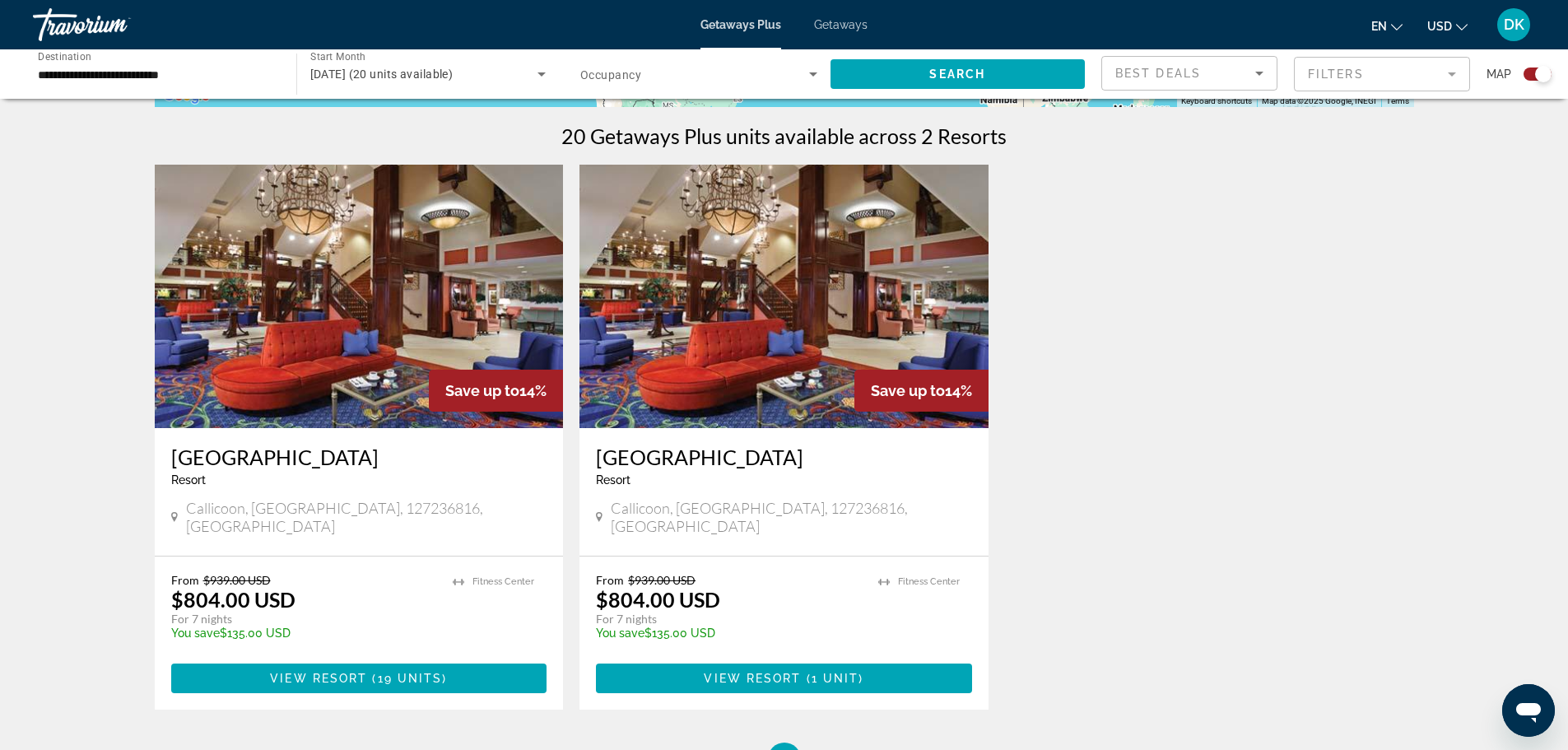
click at [398, 319] on img "Main content" at bounding box center [359, 296] width 409 height 264
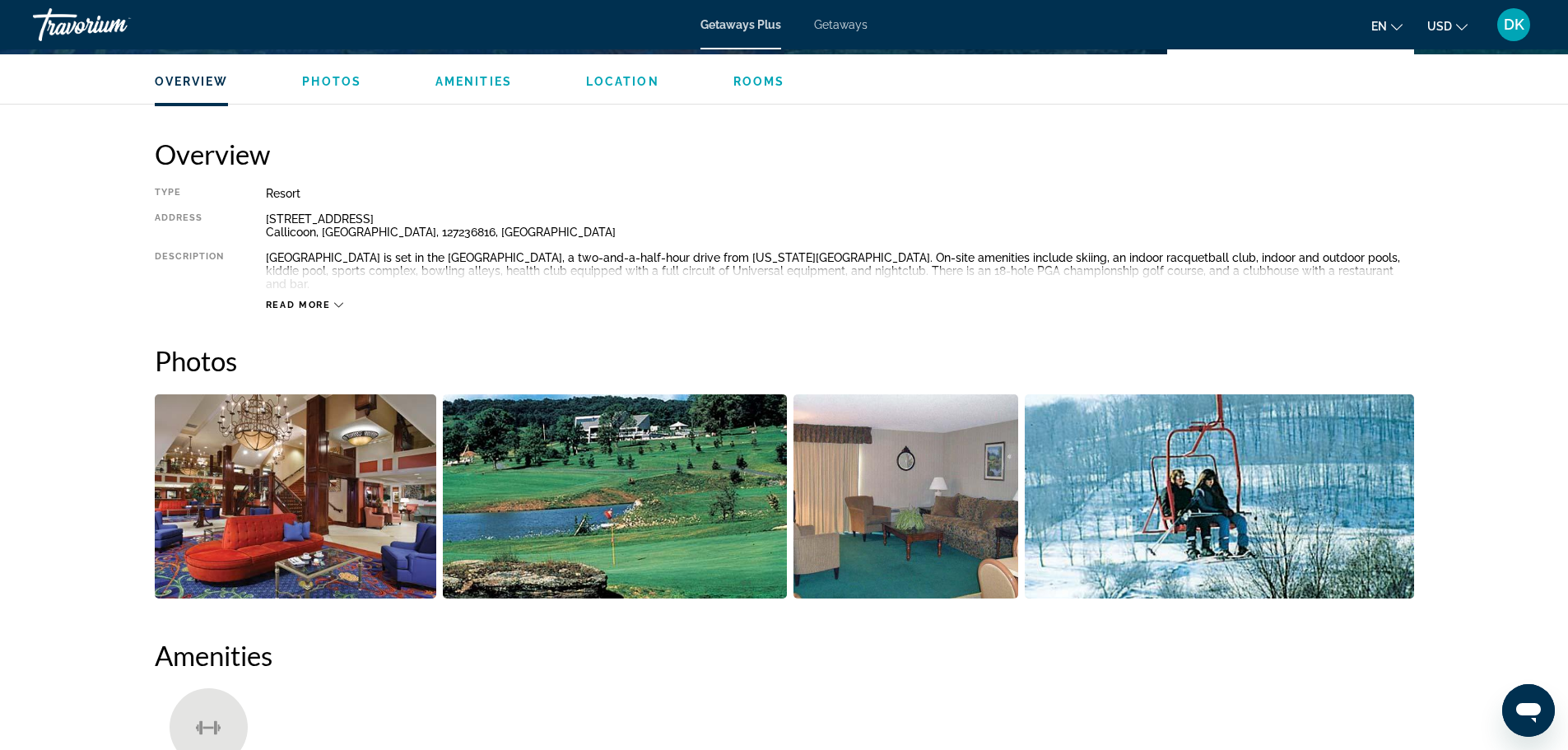
scroll to position [493, 0]
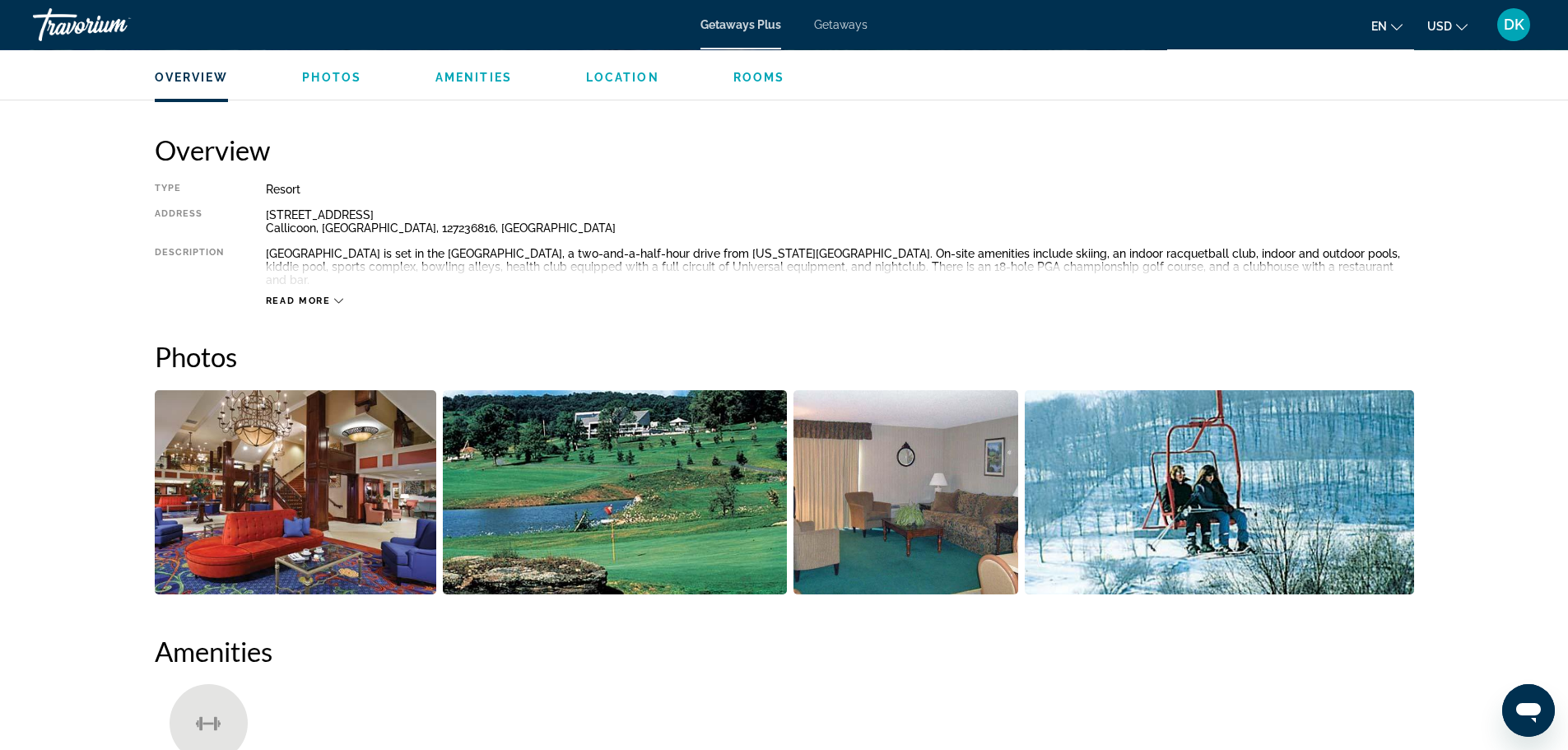
click at [700, 463] on img "Open full-screen image slider" at bounding box center [615, 492] width 344 height 204
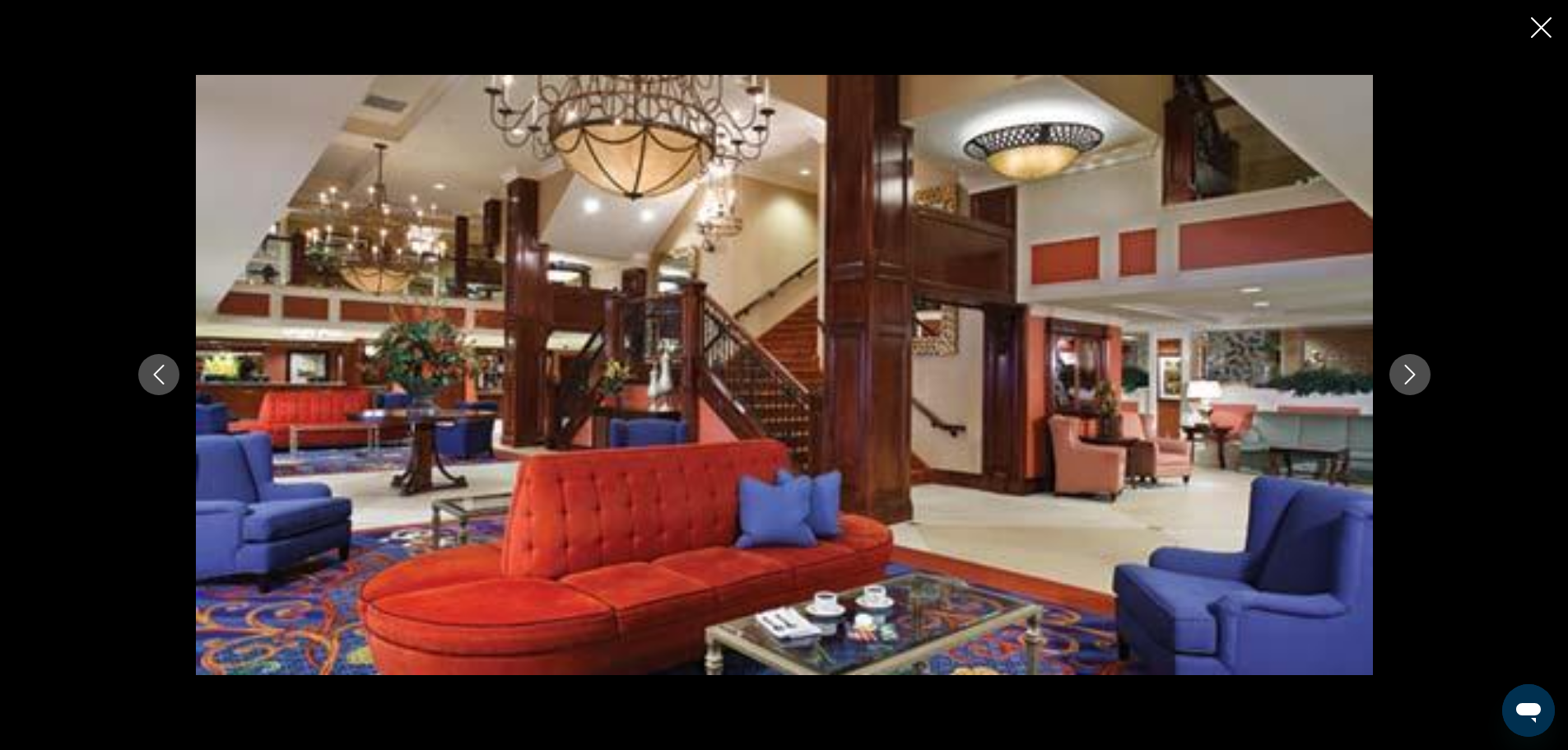
click at [1408, 374] on icon "Next image" at bounding box center [1409, 375] width 19 height 19
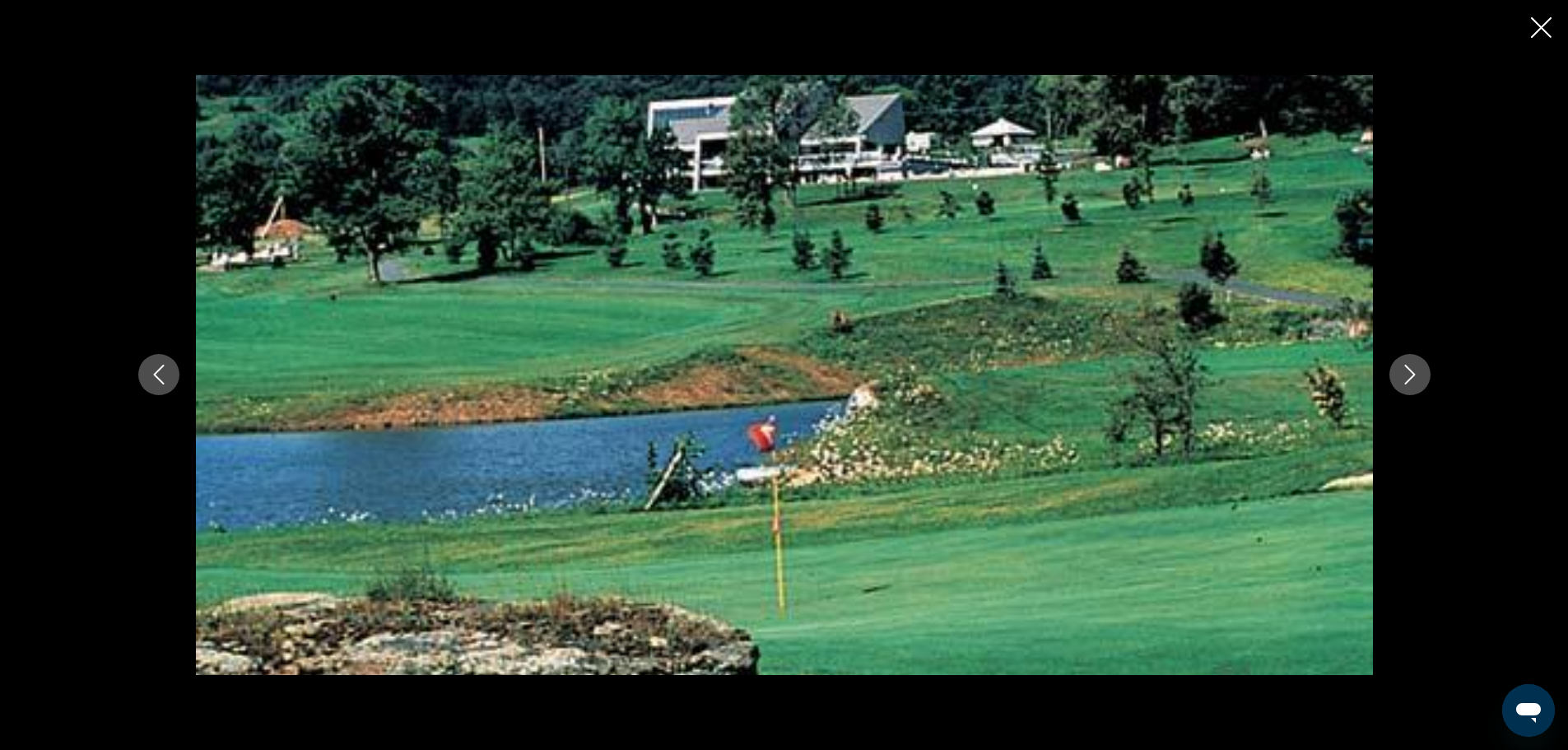
click at [1408, 374] on icon "Next image" at bounding box center [1409, 375] width 19 height 19
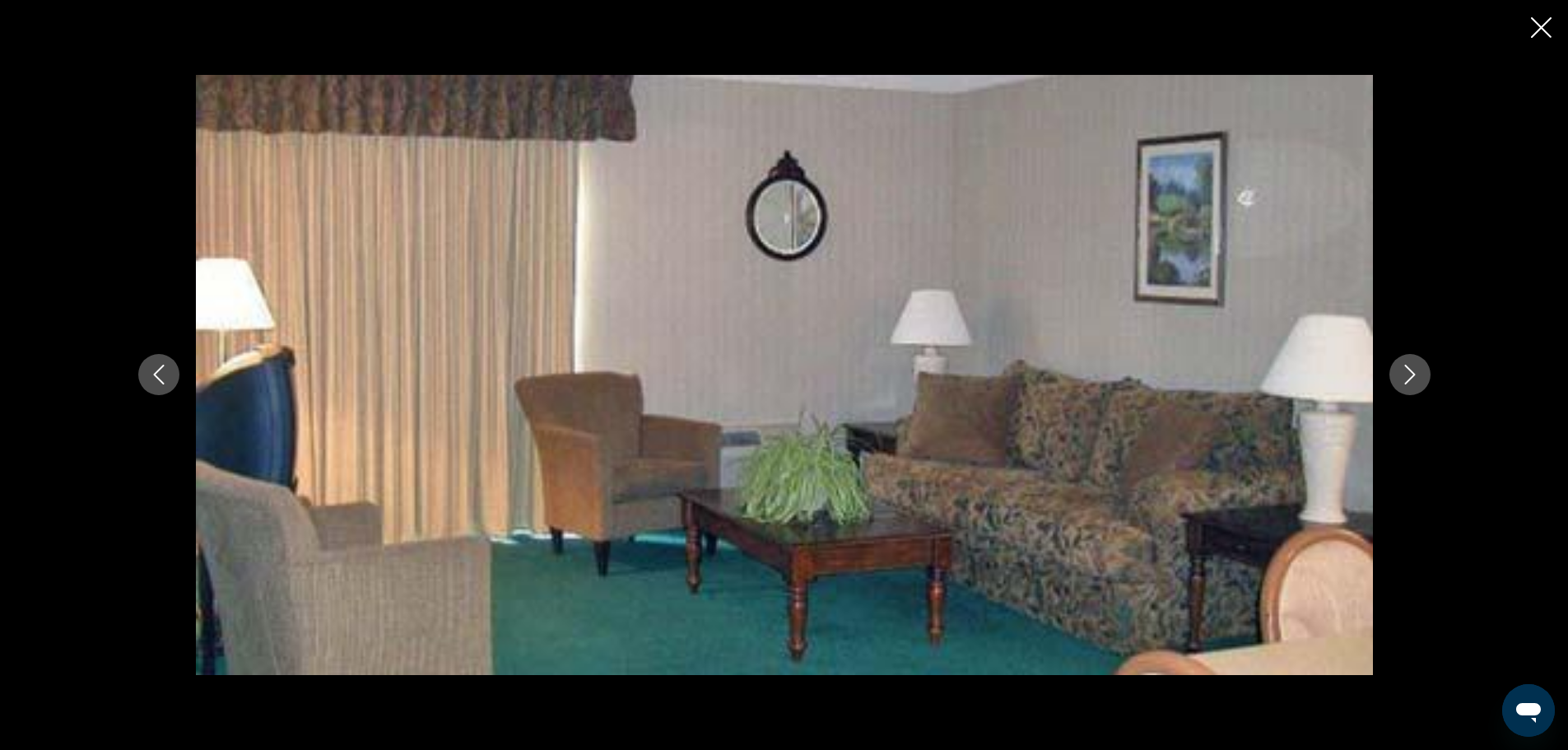
click at [1408, 374] on icon "Next image" at bounding box center [1409, 375] width 19 height 19
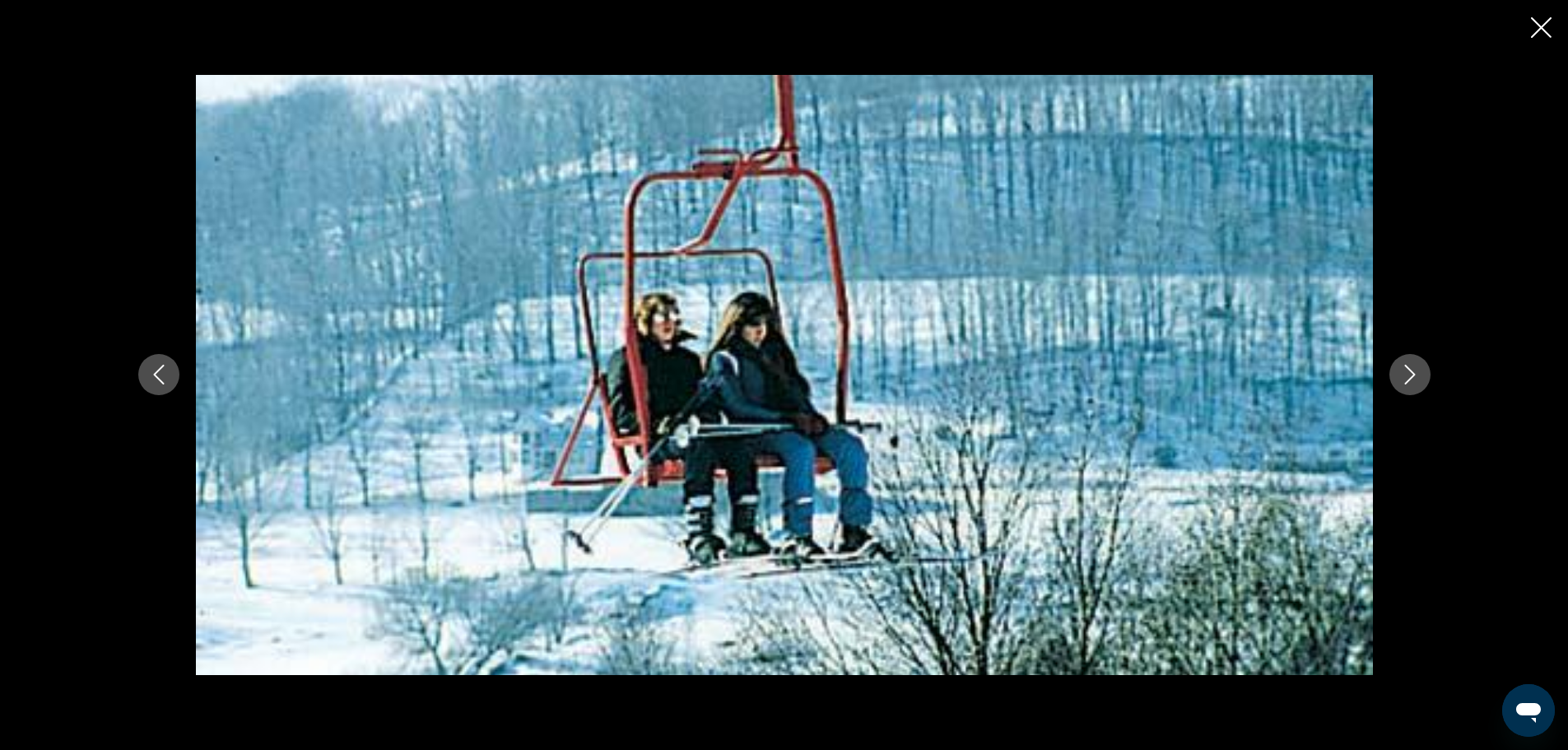
click at [1408, 374] on icon "Next image" at bounding box center [1409, 375] width 19 height 19
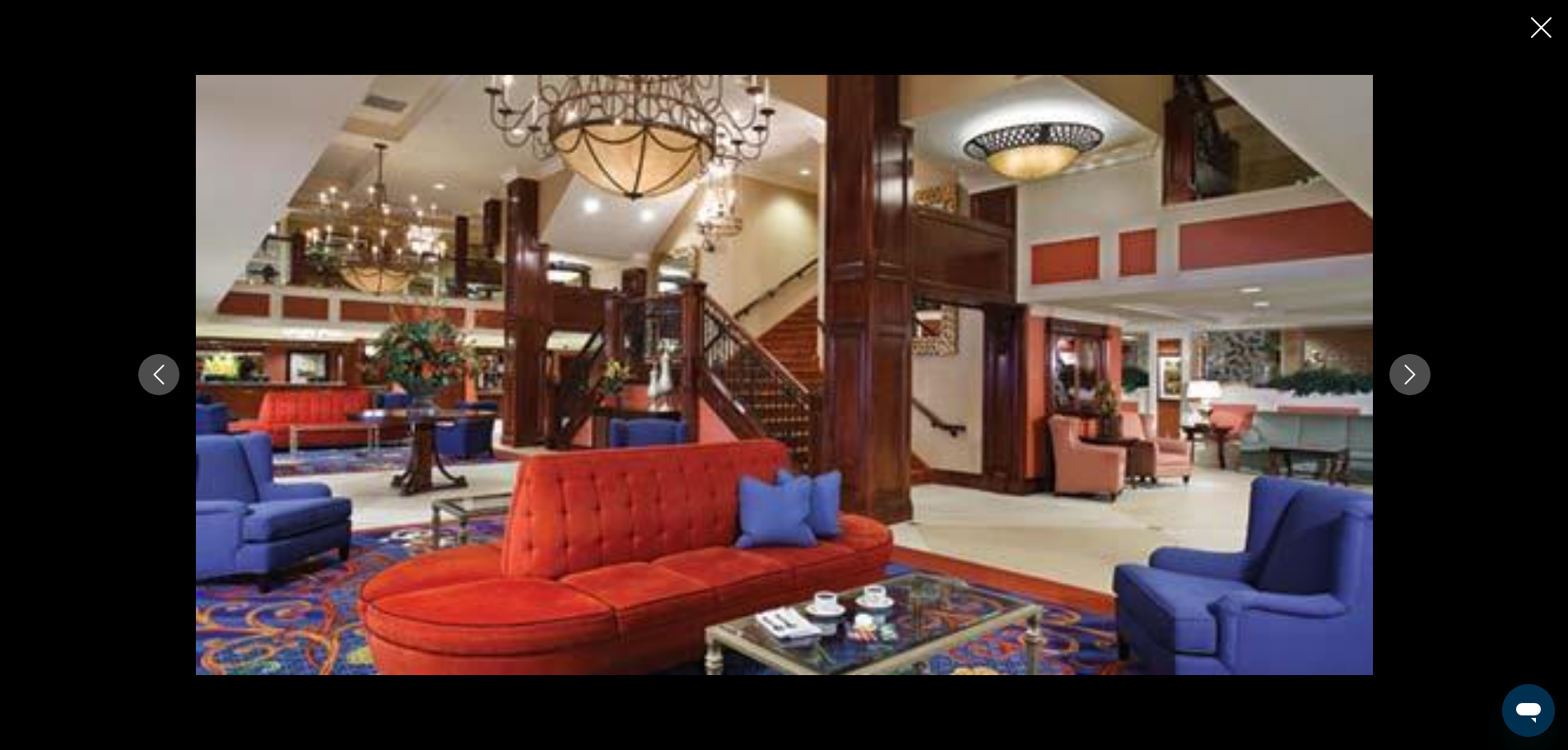
click at [1408, 374] on icon "Next image" at bounding box center [1409, 375] width 19 height 19
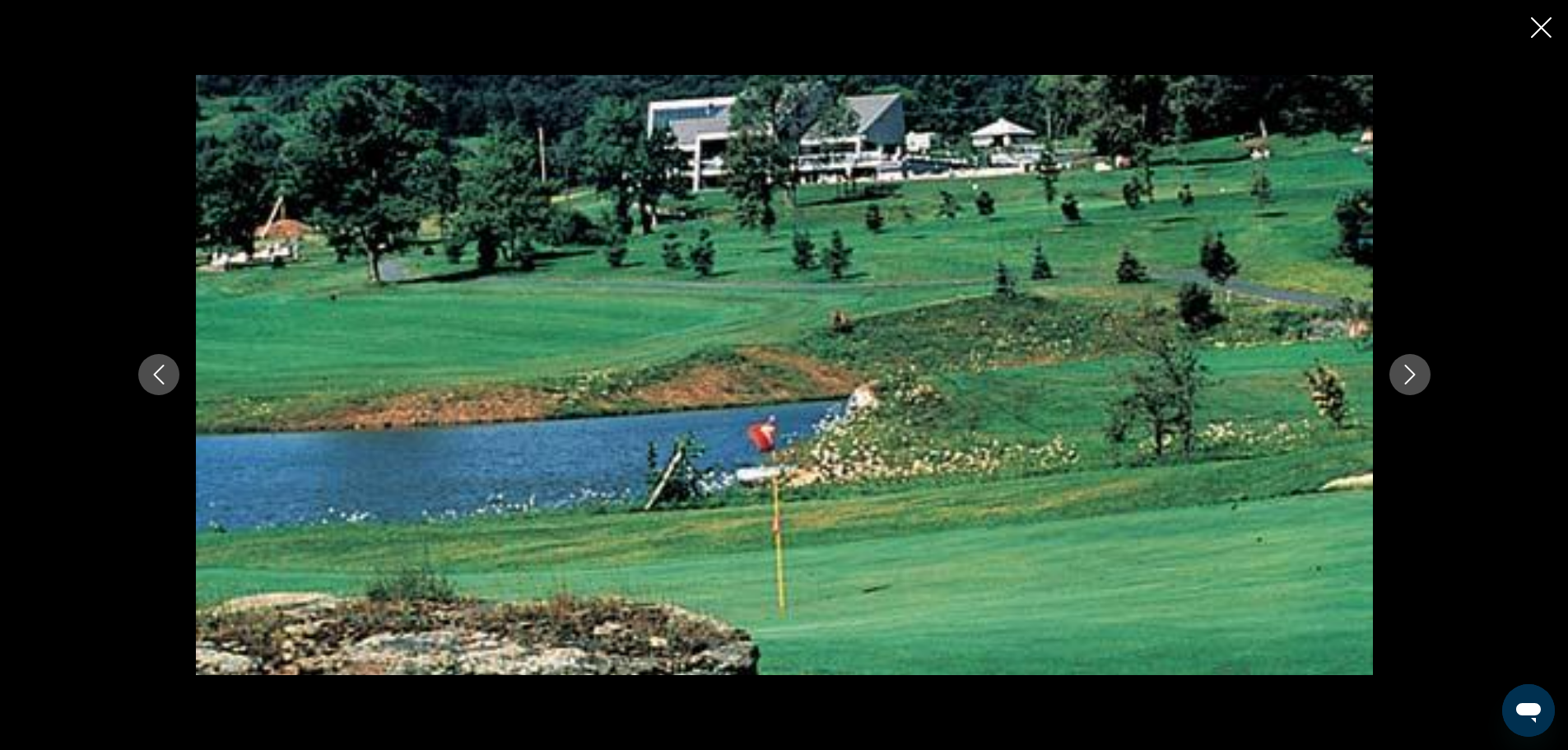
click at [1408, 378] on icon "Next image" at bounding box center [1409, 375] width 19 height 19
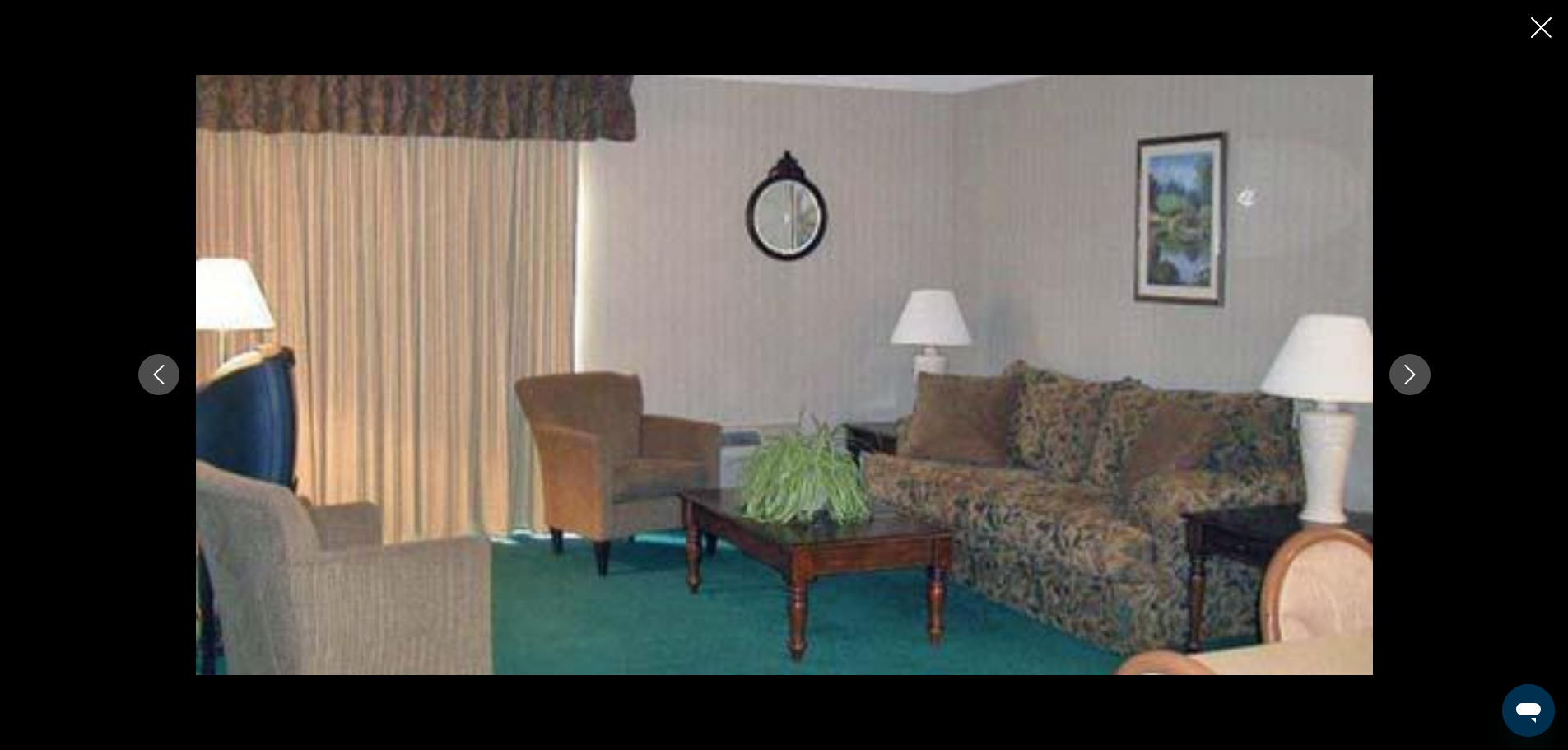
click at [1530, 30] on icon "Close slideshow" at bounding box center [1540, 27] width 20 height 20
